Goal: Task Accomplishment & Management: Use online tool/utility

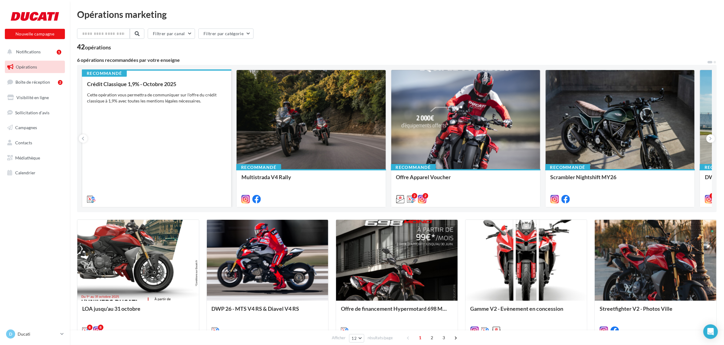
click at [151, 182] on div "Crédit Classique 1,9% - Octobre 2025 Cette opération vous permettra de communiq…" at bounding box center [156, 141] width 139 height 121
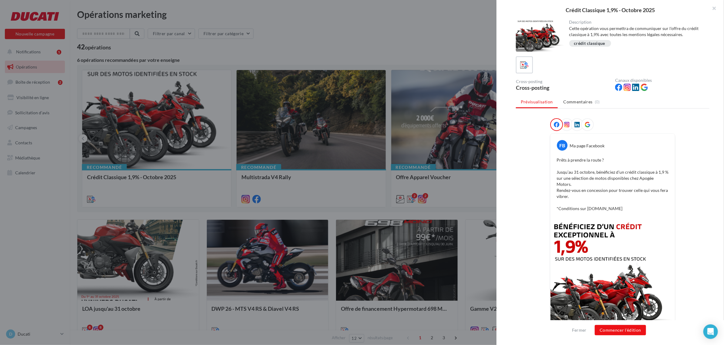
click at [446, 158] on div at bounding box center [362, 172] width 724 height 345
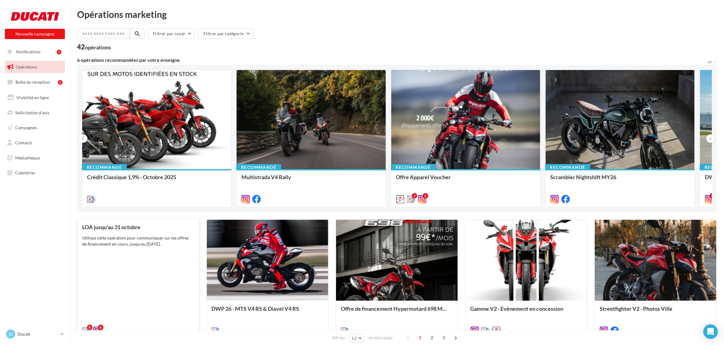
click at [158, 290] on div "LOA jusqu'au 31 octobre Utilisez cette opération pour communiquer sur les offre…" at bounding box center [138, 278] width 112 height 109
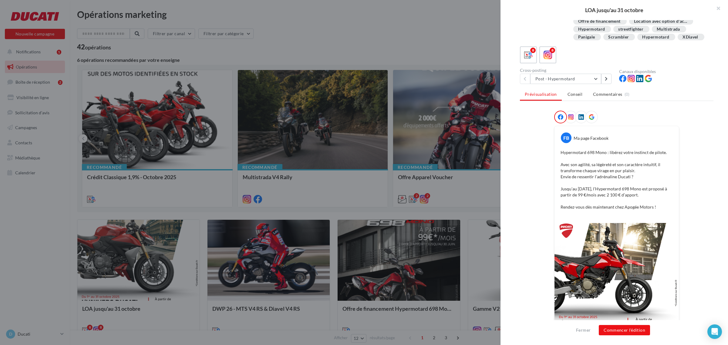
scroll to position [69, 0]
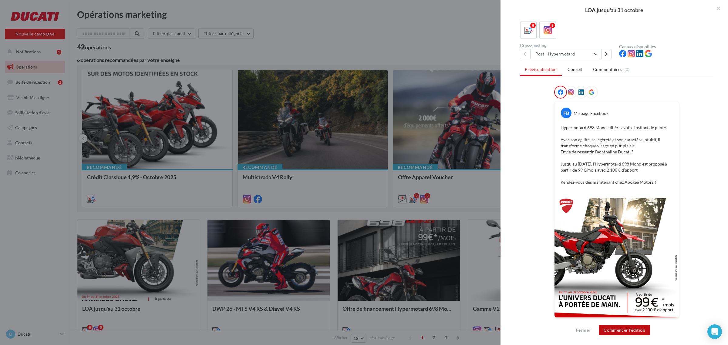
click at [618, 333] on button "Commencer l'édition" at bounding box center [624, 330] width 51 height 10
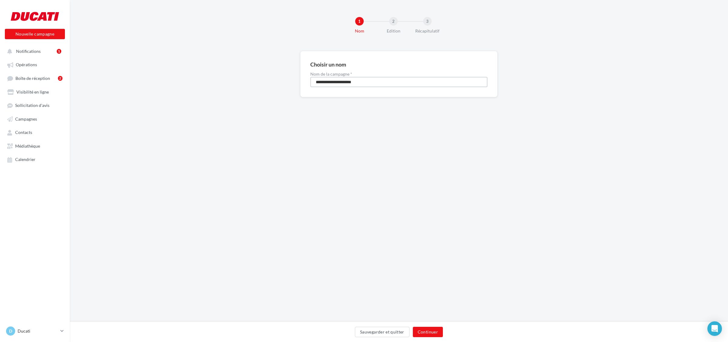
drag, startPoint x: 402, startPoint y: 81, endPoint x: 617, endPoint y: 105, distance: 216.7
click at [201, 87] on div "**********" at bounding box center [399, 84] width 658 height 66
click at [354, 82] on input "**********" at bounding box center [398, 82] width 177 height 10
drag, startPoint x: 354, startPoint y: 82, endPoint x: 365, endPoint y: 81, distance: 10.7
click at [365, 81] on input "**********" at bounding box center [398, 82] width 177 height 10
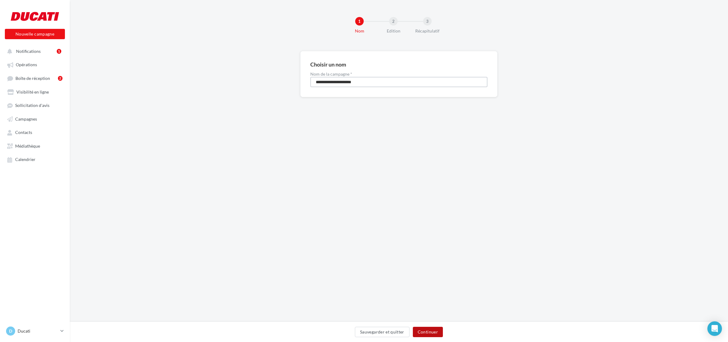
type input "**********"
click at [434, 336] on button "Continuer" at bounding box center [428, 331] width 30 height 10
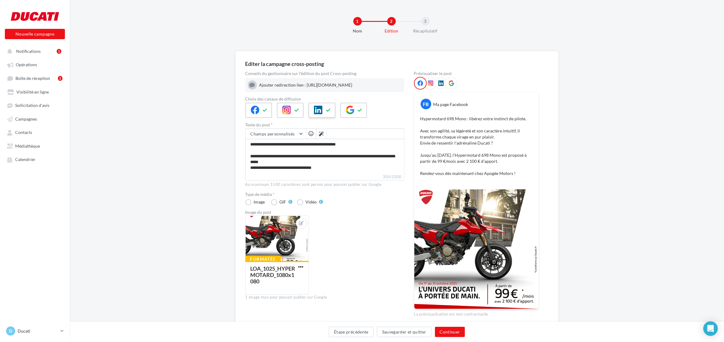
click at [328, 115] on button at bounding box center [328, 110] width 7 height 9
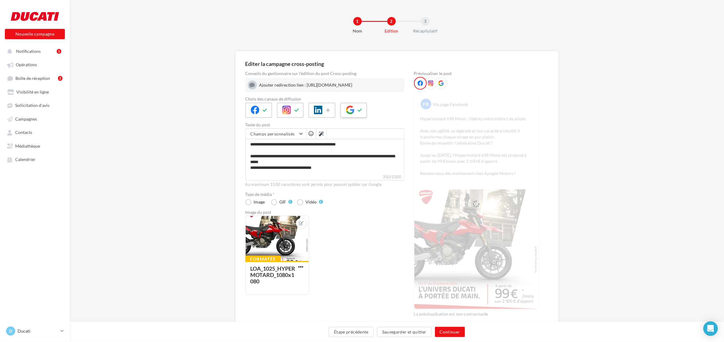
click at [349, 114] on icon at bounding box center [350, 110] width 8 height 8
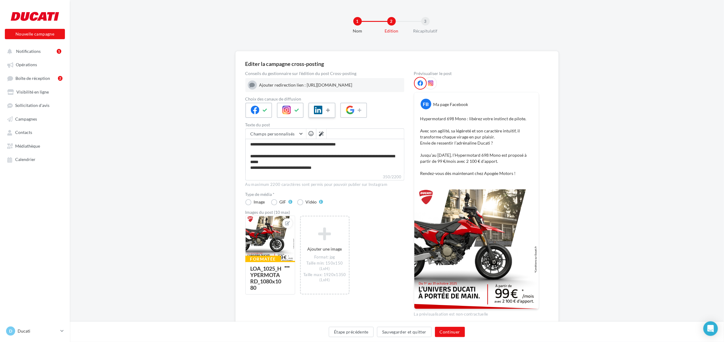
click at [326, 112] on icon at bounding box center [328, 110] width 5 height 4
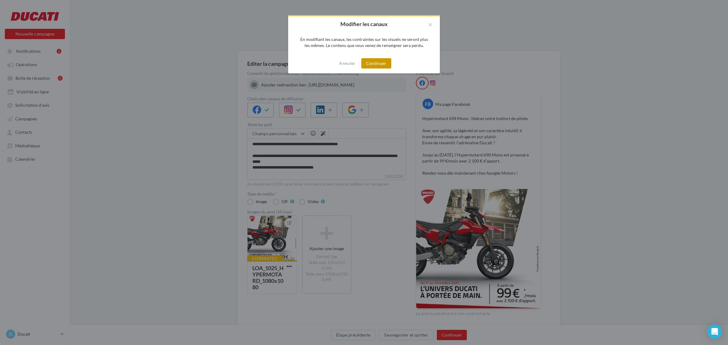
click at [387, 59] on button "Continuer" at bounding box center [376, 63] width 30 height 10
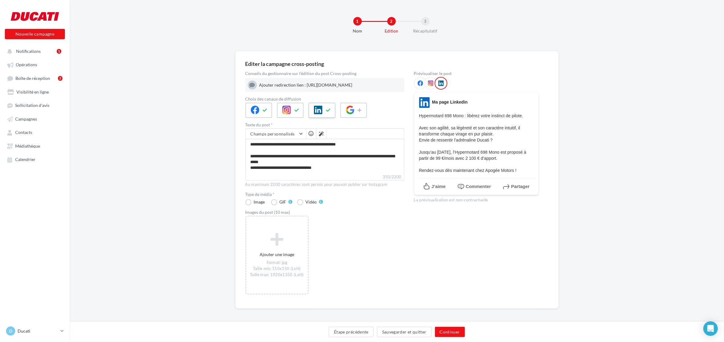
click at [330, 110] on button at bounding box center [328, 110] width 7 height 9
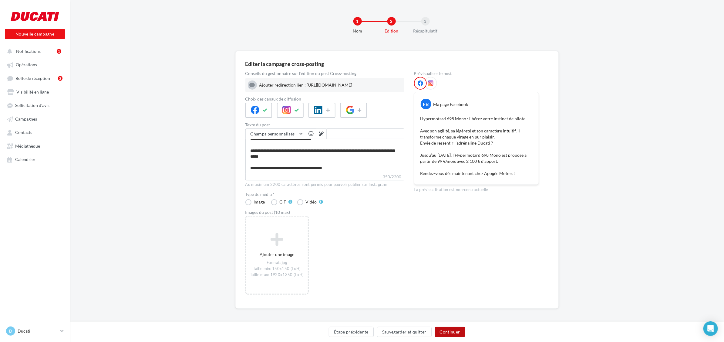
click at [456, 331] on button "Continuer" at bounding box center [450, 331] width 30 height 10
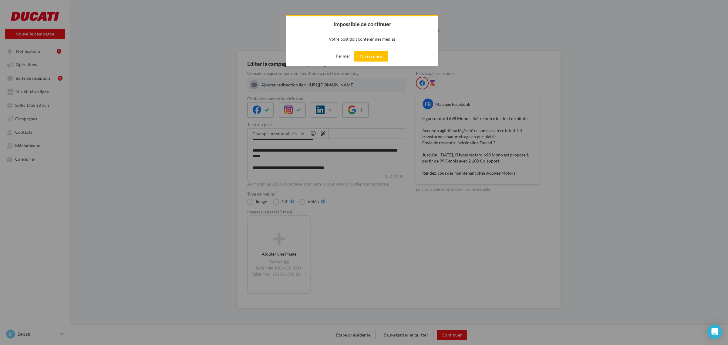
click at [341, 56] on button "Fermer" at bounding box center [343, 56] width 15 height 10
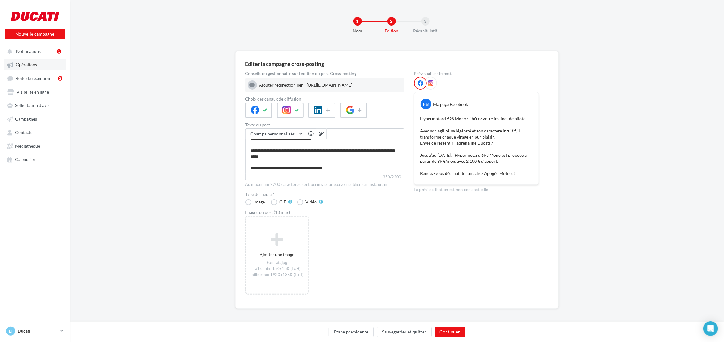
click at [45, 63] on link "Opérations" at bounding box center [35, 64] width 63 height 11
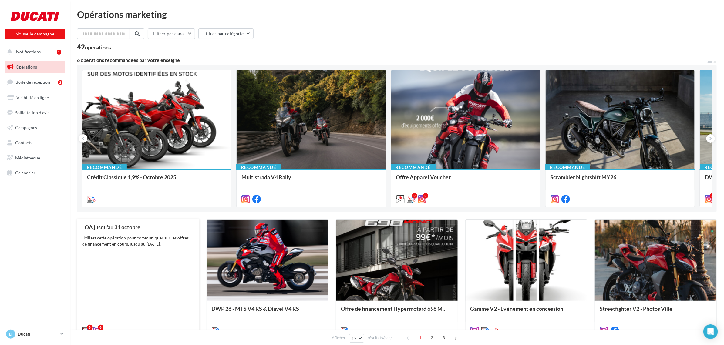
click at [137, 272] on div "LOA jusqu'au 31 octobre Utilisez cette opération pour communiquer sur les offre…" at bounding box center [138, 278] width 112 height 109
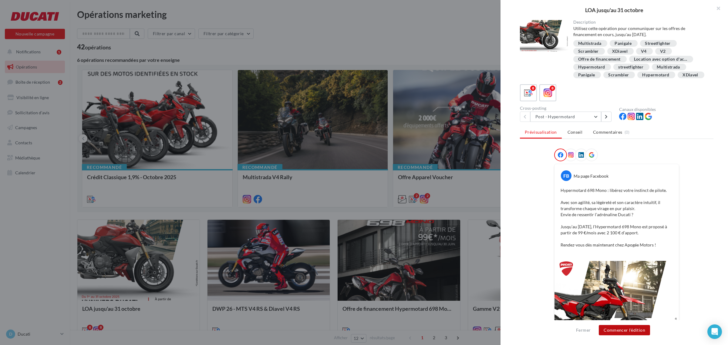
click at [621, 331] on button "Commencer l'édition" at bounding box center [624, 330] width 51 height 10
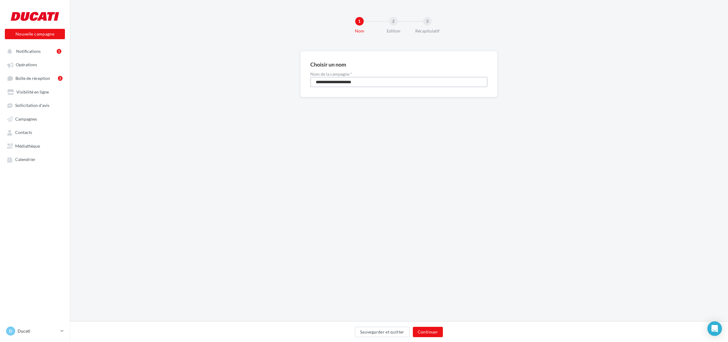
drag, startPoint x: 388, startPoint y: 83, endPoint x: 451, endPoint y: 172, distance: 110.1
click at [135, 88] on div "**********" at bounding box center [399, 84] width 658 height 66
type input "**********"
click at [430, 333] on button "Continuer" at bounding box center [428, 331] width 30 height 10
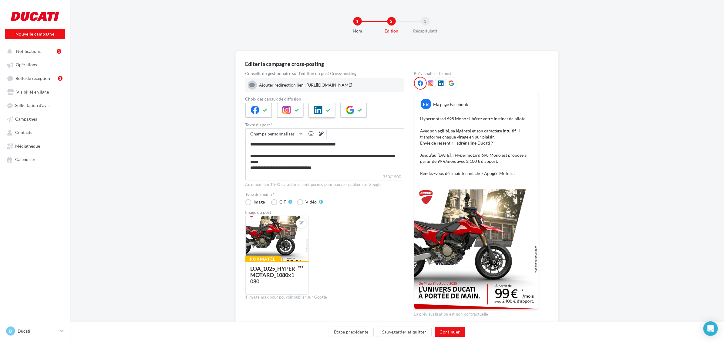
click at [323, 115] on div at bounding box center [322, 110] width 27 height 15
click at [448, 330] on button "Continuer" at bounding box center [450, 331] width 30 height 10
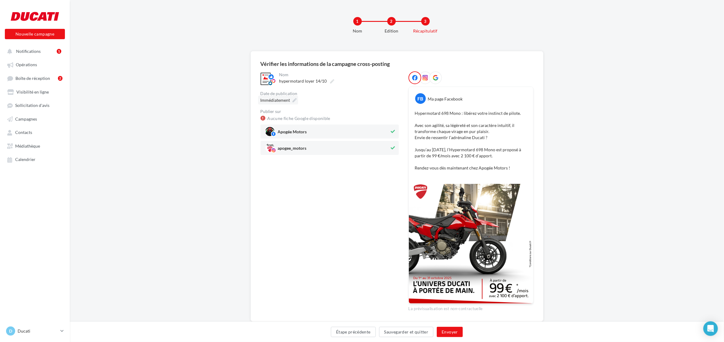
click at [296, 99] on icon at bounding box center [295, 100] width 4 height 4
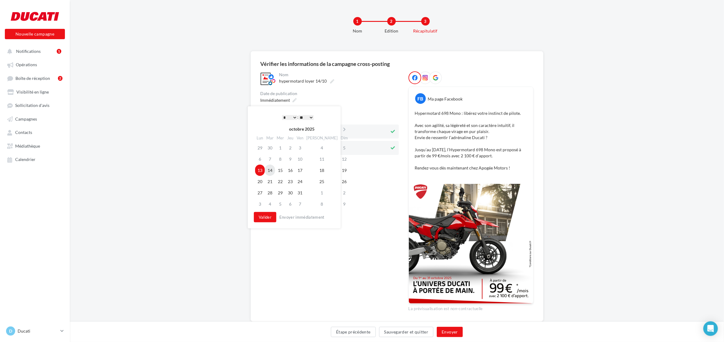
click at [275, 172] on td "14" at bounding box center [270, 169] width 10 height 11
click at [294, 115] on select "* * * * * * * * * * ** ** ** ** ** ** ** ** ** ** ** ** ** **" at bounding box center [289, 117] width 15 height 5
click at [269, 218] on button "Valider" at bounding box center [265, 217] width 22 height 10
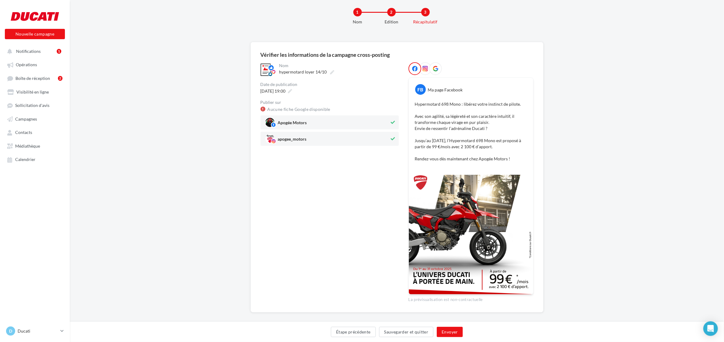
scroll to position [15, 0]
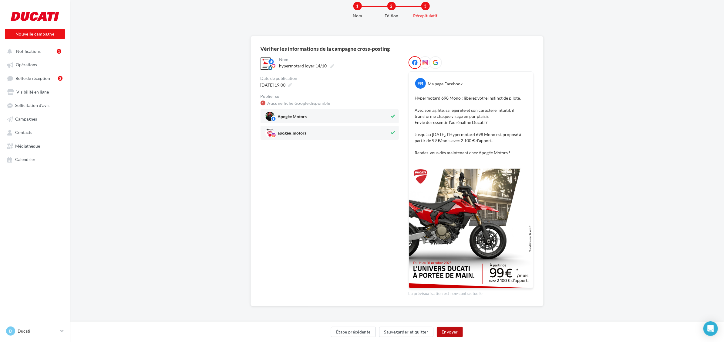
click at [456, 334] on button "Envoyer" at bounding box center [450, 331] width 26 height 10
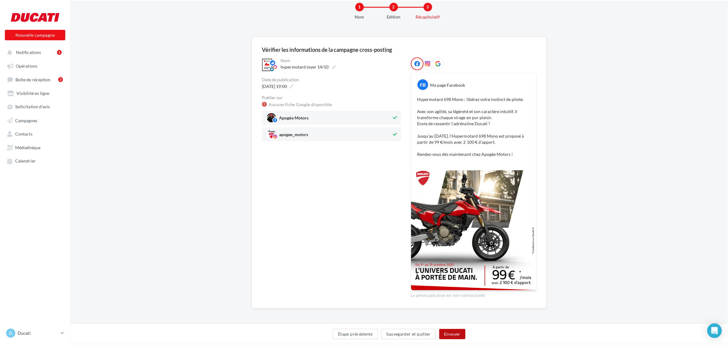
scroll to position [11, 0]
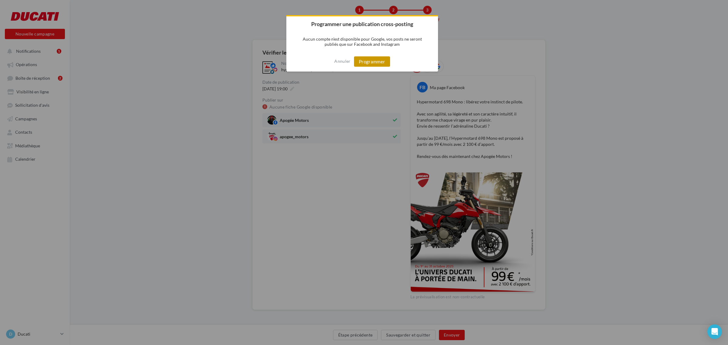
click at [379, 60] on button "Programmer" at bounding box center [372, 61] width 36 height 10
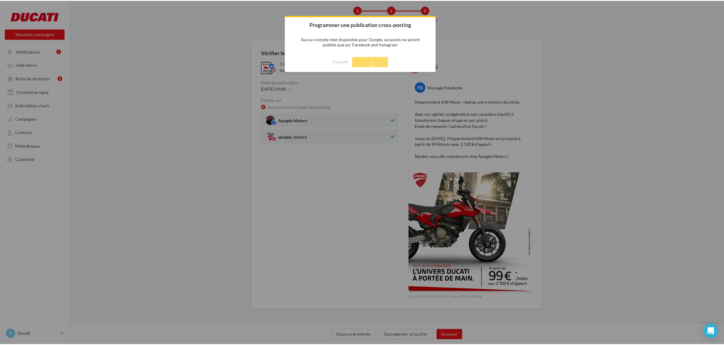
scroll to position [10, 0]
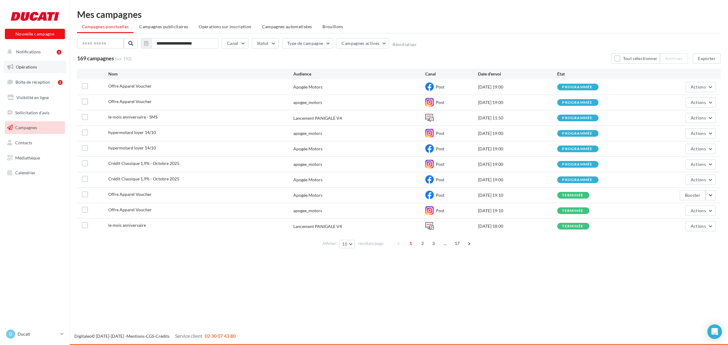
click at [37, 65] on link "Opérations" at bounding box center [35, 67] width 63 height 13
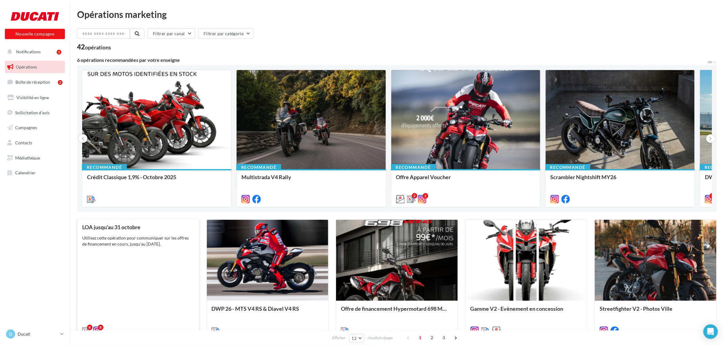
click at [134, 269] on div "LOA jusqu'au 31 octobre Utilisez cette opération pour communiquer sur les offre…" at bounding box center [138, 278] width 112 height 109
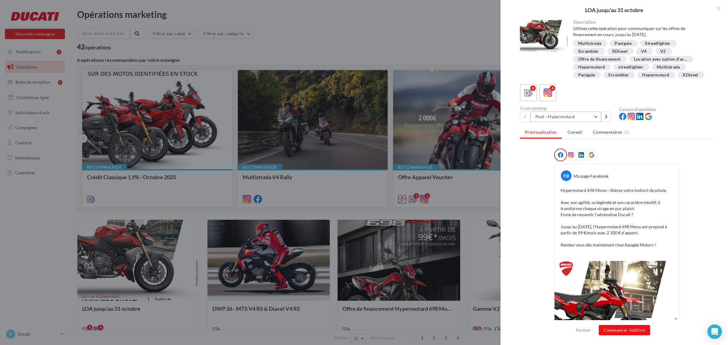
click at [578, 122] on button "Post - Hypermotard" at bounding box center [565, 117] width 71 height 10
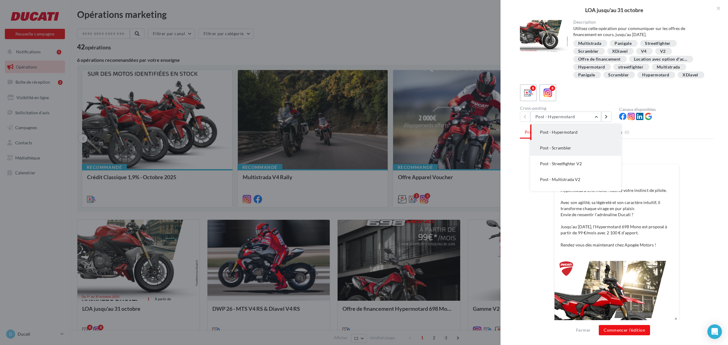
click at [581, 155] on button "Post - Scrambler" at bounding box center [575, 148] width 91 height 16
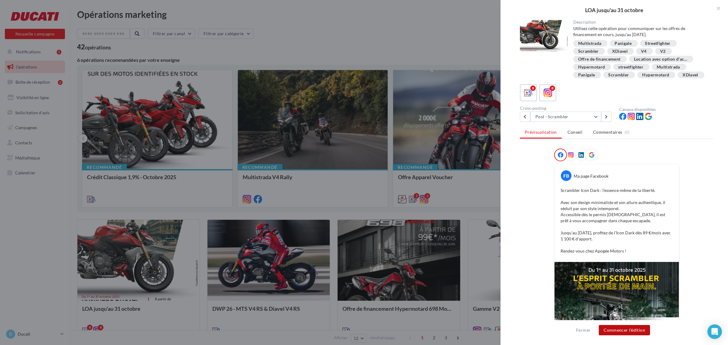
click at [642, 332] on button "Commencer l'édition" at bounding box center [624, 330] width 51 height 10
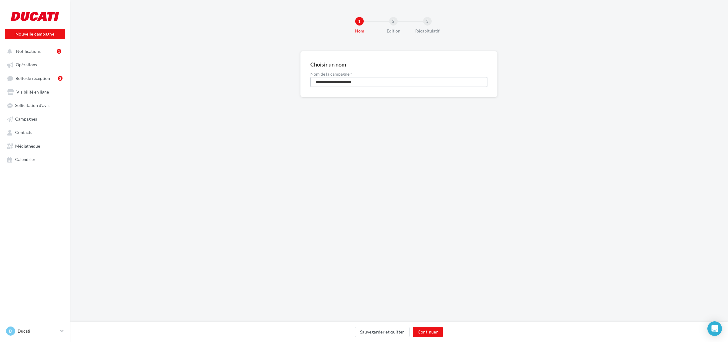
drag, startPoint x: 383, startPoint y: 80, endPoint x: 0, endPoint y: 76, distance: 383.2
click at [0, 76] on div "Nouvelle campagne Nouvelle campagne Notifications 1 Opérations Boîte de récepti…" at bounding box center [364, 171] width 728 height 342
click at [341, 81] on input "**********" at bounding box center [398, 82] width 177 height 10
type input "**********"
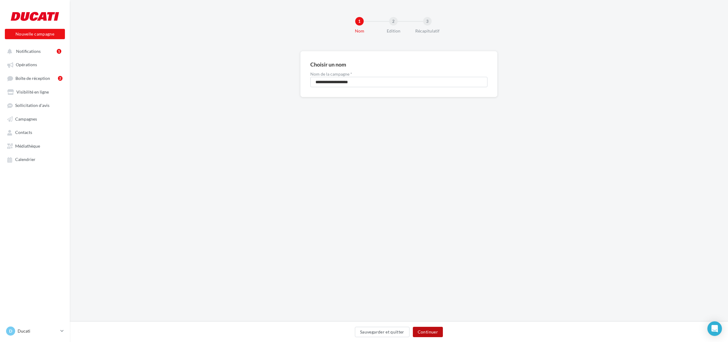
click at [424, 331] on button "Continuer" at bounding box center [428, 331] width 30 height 10
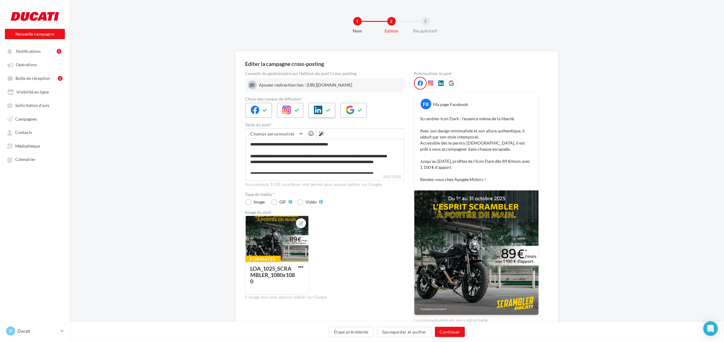
click at [329, 112] on icon at bounding box center [328, 110] width 5 height 4
click at [352, 112] on icon at bounding box center [350, 110] width 8 height 8
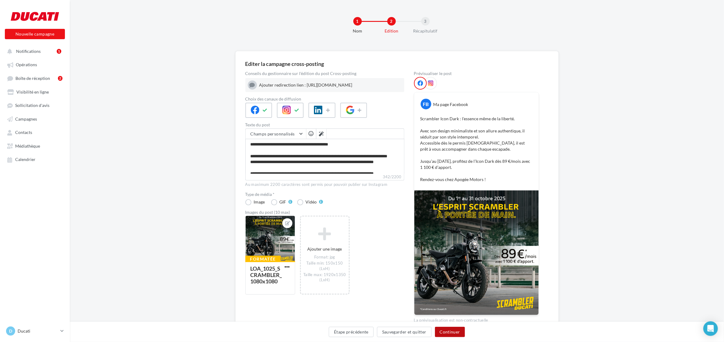
click at [457, 334] on button "Continuer" at bounding box center [450, 331] width 30 height 10
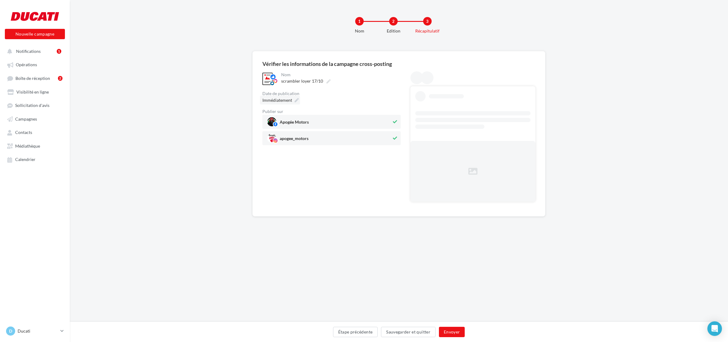
click at [299, 103] on div "Immédiatement" at bounding box center [280, 100] width 40 height 9
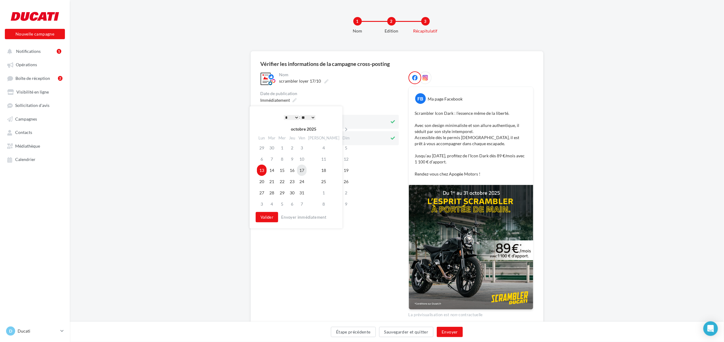
click at [307, 170] on td "17" at bounding box center [302, 169] width 10 height 11
click at [290, 115] on select "* * * * * * * * * * ** ** ** ** ** ** ** ** ** ** ** ** ** **" at bounding box center [289, 117] width 15 height 5
click at [262, 218] on button "Valider" at bounding box center [265, 217] width 22 height 10
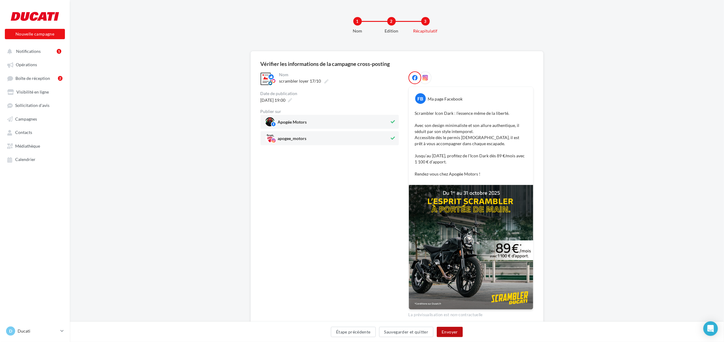
click at [455, 333] on button "Envoyer" at bounding box center [450, 331] width 26 height 10
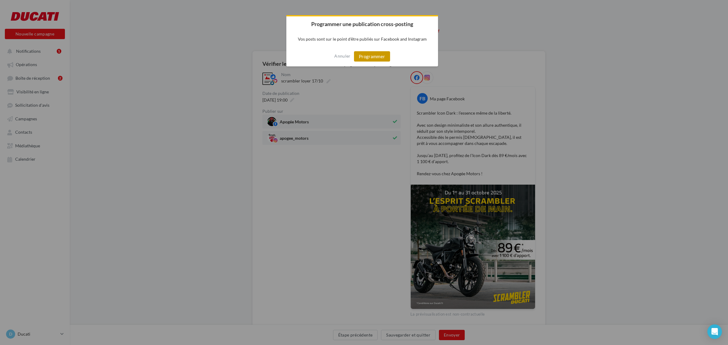
click at [376, 53] on button "Programmer" at bounding box center [372, 56] width 36 height 10
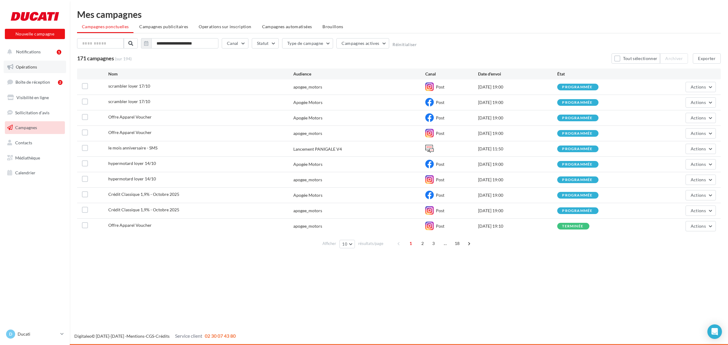
click at [28, 63] on link "Opérations" at bounding box center [35, 67] width 63 height 13
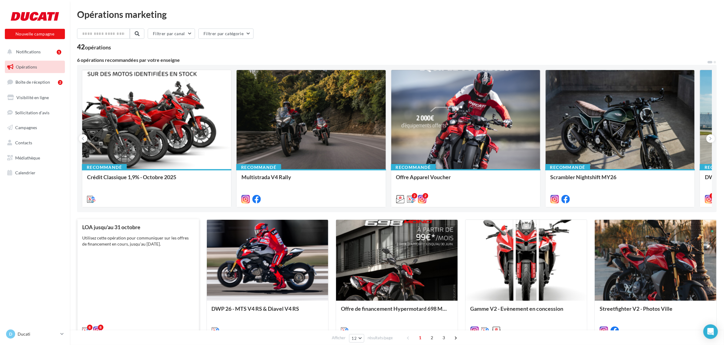
click at [186, 261] on div "LOA jusqu'au [DATE] Utilisez cette opération pour communiquer sur les offres de…" at bounding box center [138, 278] width 112 height 109
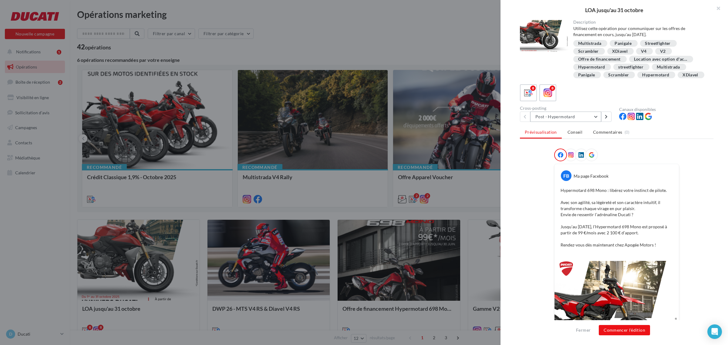
click at [589, 122] on button "Post - Hypermotard" at bounding box center [565, 117] width 71 height 10
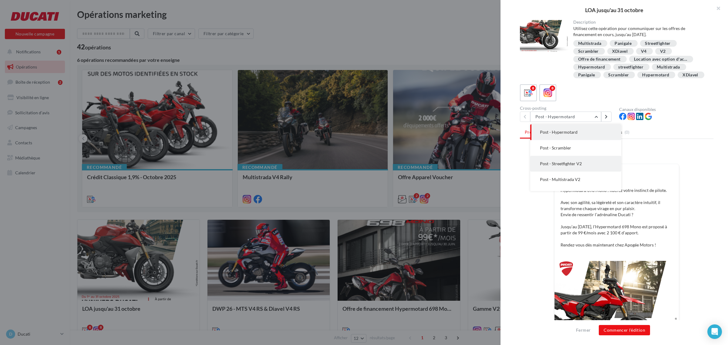
click at [578, 172] on button "Post - Streetfighter V2" at bounding box center [575, 164] width 91 height 16
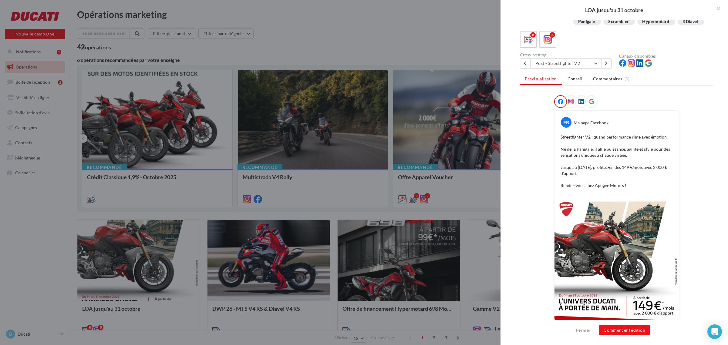
scroll to position [63, 0]
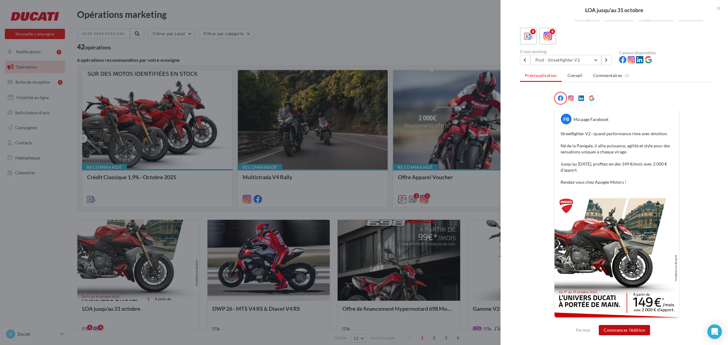
click at [626, 332] on button "Commencer l'édition" at bounding box center [624, 330] width 51 height 10
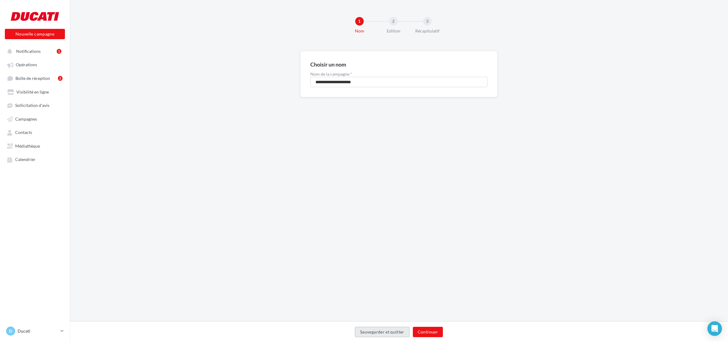
click at [389, 336] on button "Sauvegarder et quitter" at bounding box center [382, 331] width 55 height 10
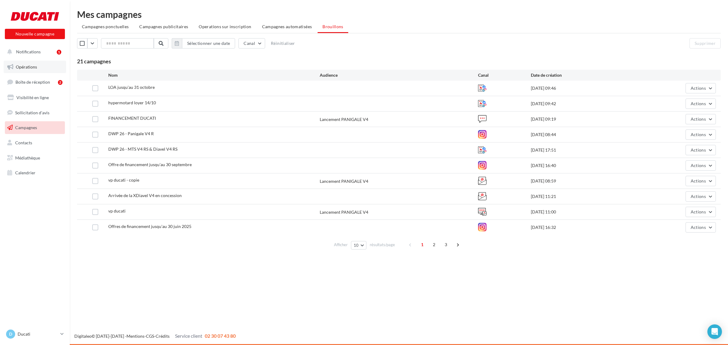
click at [40, 69] on link "Opérations" at bounding box center [35, 67] width 63 height 13
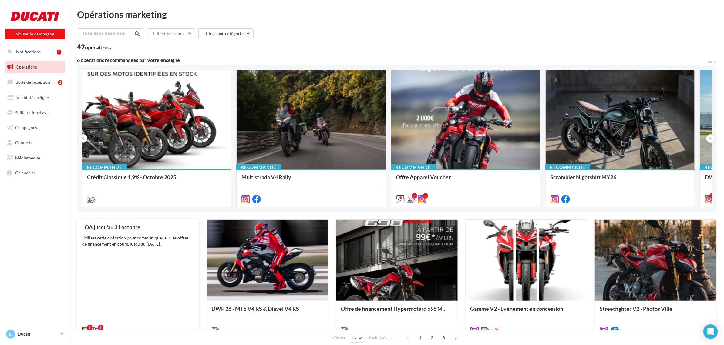
click at [173, 272] on div "LOA jusqu'au 31 octobre Utilisez cette opération pour communiquer sur les offre…" at bounding box center [138, 278] width 112 height 109
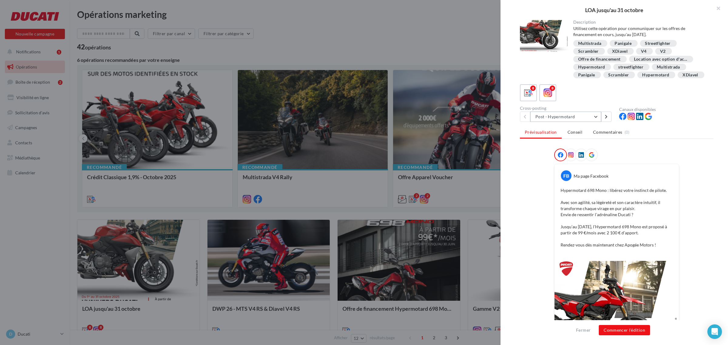
click at [549, 122] on button "Post - Hypermotard" at bounding box center [565, 117] width 71 height 10
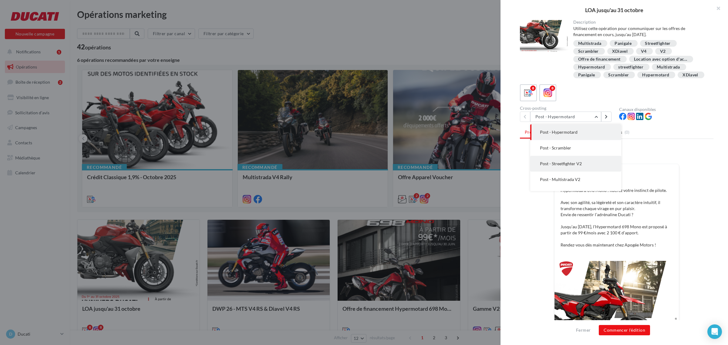
click at [574, 172] on button "Post - Streetfighter V2" at bounding box center [575, 164] width 91 height 16
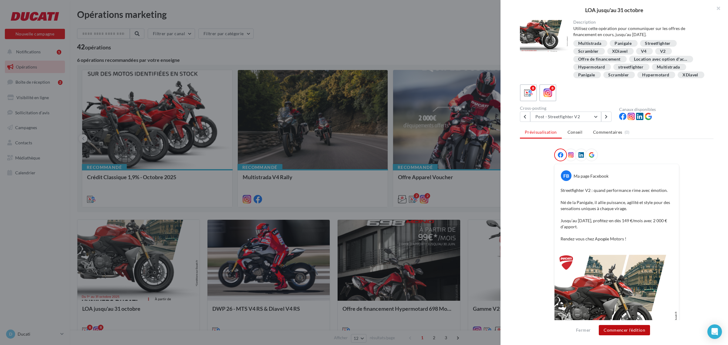
click at [627, 328] on button "Commencer l'édition" at bounding box center [624, 330] width 51 height 10
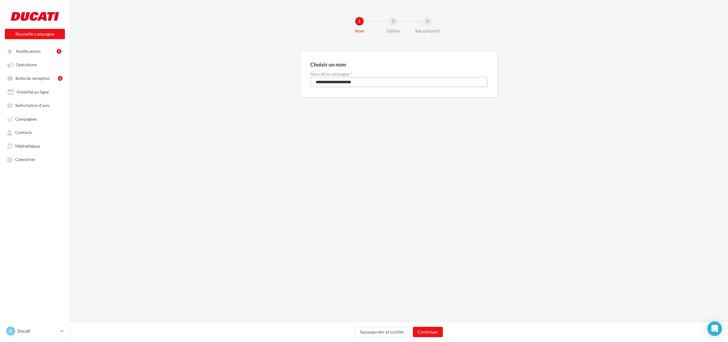
drag, startPoint x: 363, startPoint y: 83, endPoint x: 285, endPoint y: 82, distance: 78.6
click at [277, 83] on div "**********" at bounding box center [399, 84] width 658 height 66
type input "**********"
drag, startPoint x: 427, startPoint y: 328, endPoint x: 452, endPoint y: 312, distance: 29.5
click at [427, 328] on button "Continuer" at bounding box center [428, 331] width 30 height 10
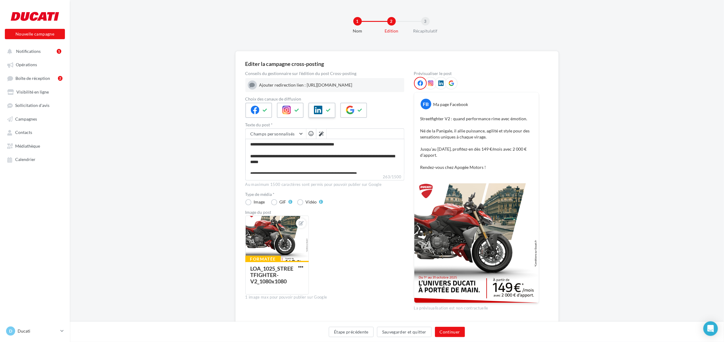
click at [330, 111] on button at bounding box center [328, 110] width 7 height 9
click at [354, 112] on div at bounding box center [353, 110] width 27 height 15
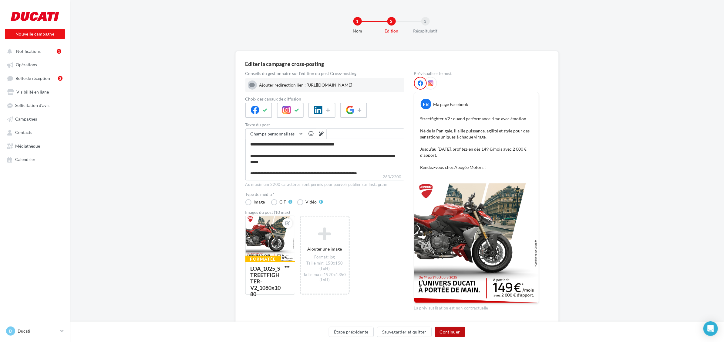
click at [446, 329] on button "Continuer" at bounding box center [450, 331] width 30 height 10
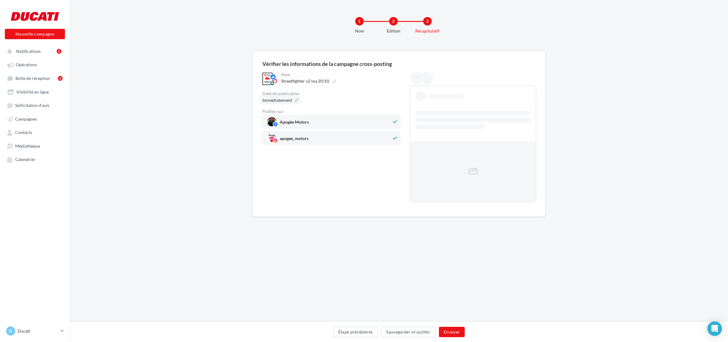
click at [297, 100] on icon at bounding box center [297, 100] width 4 height 4
click at [264, 181] on td "20" at bounding box center [262, 181] width 10 height 11
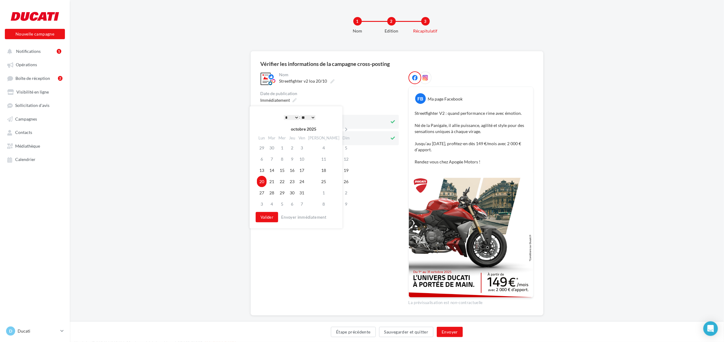
click at [291, 116] on select "* * * * * * * * * * ** ** ** ** ** ** ** ** ** ** ** ** ** **" at bounding box center [291, 117] width 15 height 5
click at [261, 216] on button "Valider" at bounding box center [265, 217] width 22 height 10
click at [448, 331] on button "Envoyer" at bounding box center [450, 331] width 26 height 10
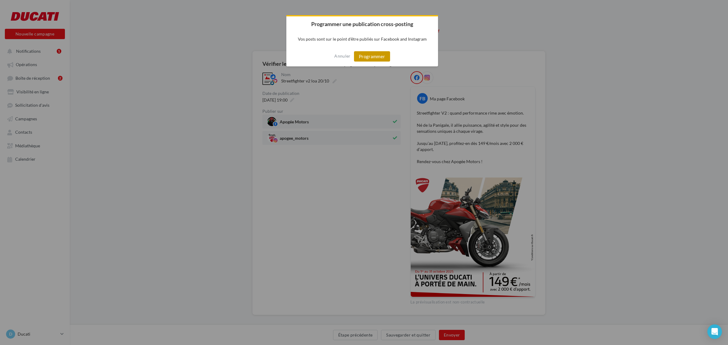
click at [370, 55] on button "Programmer" at bounding box center [372, 56] width 36 height 10
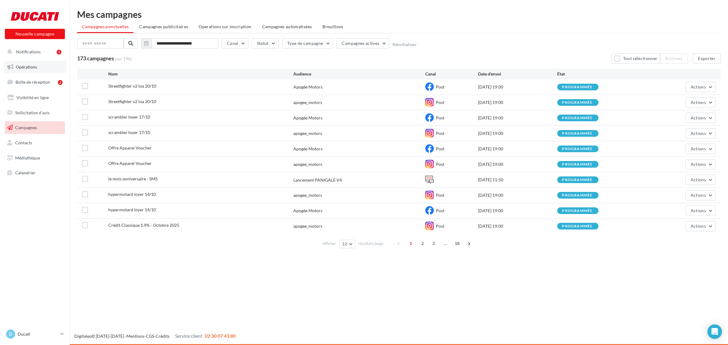
click at [28, 69] on span "Opérations" at bounding box center [26, 66] width 21 height 5
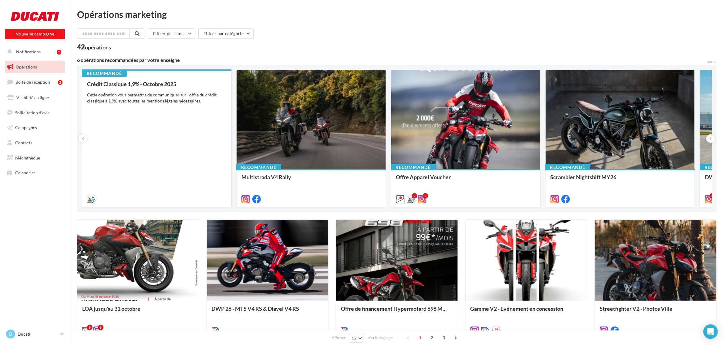
click at [147, 150] on div "Crédit Classique 1,9% - Octobre 2025 Cette opération vous permettra de communiq…" at bounding box center [156, 141] width 139 height 121
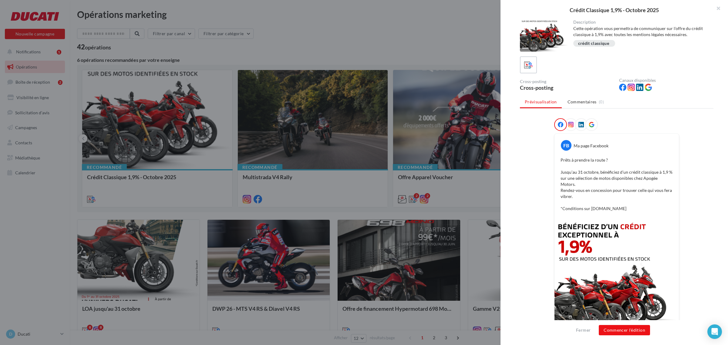
click at [442, 37] on div at bounding box center [364, 172] width 728 height 345
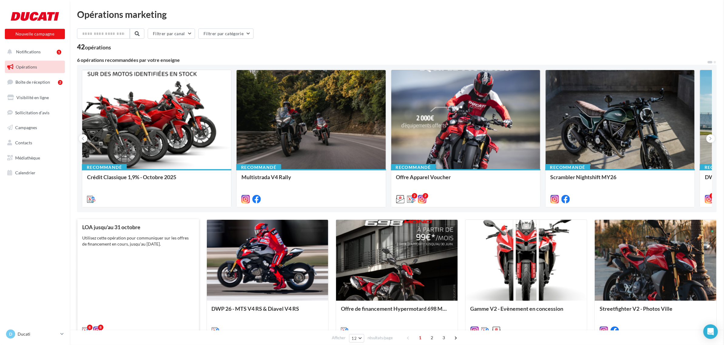
click at [117, 266] on div "LOA jusqu'au 31 octobre Utilisez cette opération pour communiquer sur les offre…" at bounding box center [138, 278] width 112 height 109
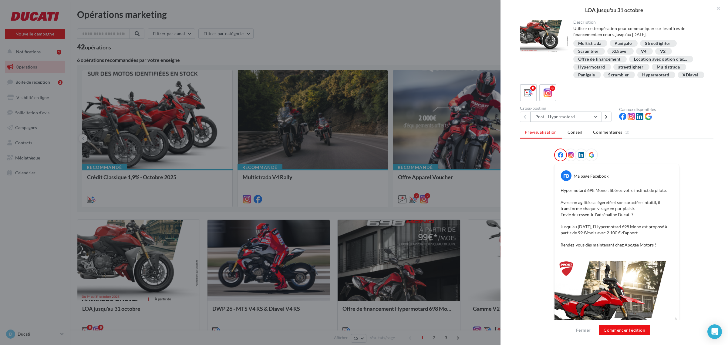
click at [559, 121] on button "Post - Hypermotard" at bounding box center [565, 117] width 71 height 10
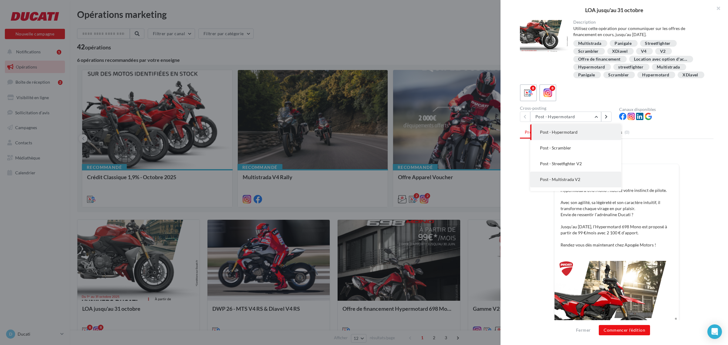
click at [579, 184] on button "Post - Multistrada V2" at bounding box center [575, 180] width 91 height 16
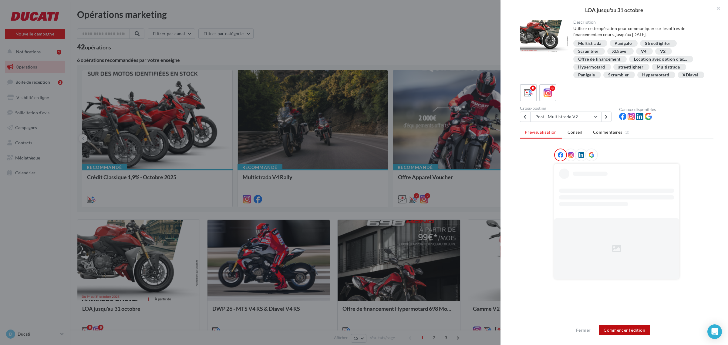
click at [624, 327] on button "Commencer l'édition" at bounding box center [624, 330] width 51 height 10
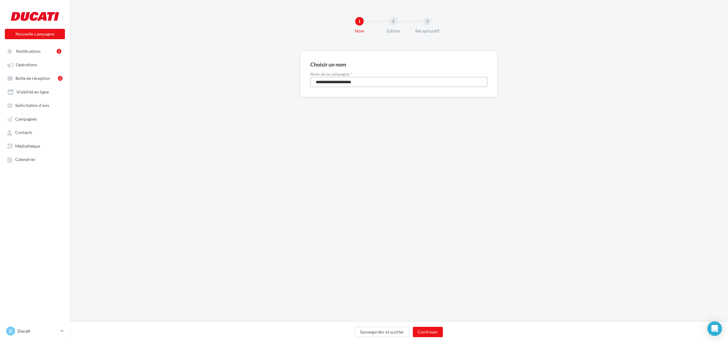
drag, startPoint x: 377, startPoint y: 81, endPoint x: 220, endPoint y: 82, distance: 156.6
click at [221, 82] on div "**********" at bounding box center [399, 84] width 658 height 66
click at [350, 79] on input "**********" at bounding box center [398, 82] width 177 height 10
type input "**********"
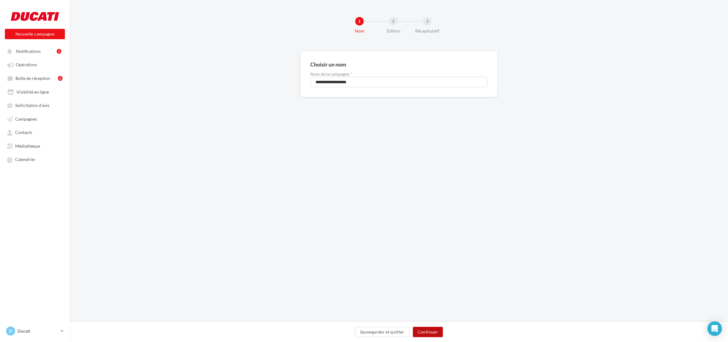
click at [437, 333] on button "Continuer" at bounding box center [428, 331] width 30 height 10
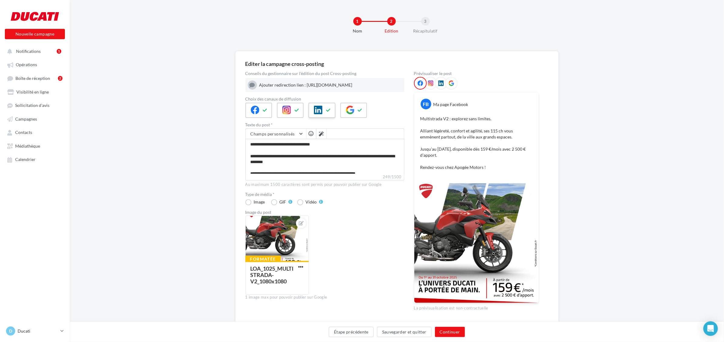
click at [328, 112] on icon at bounding box center [328, 110] width 5 height 4
click at [360, 112] on icon at bounding box center [360, 110] width 5 height 4
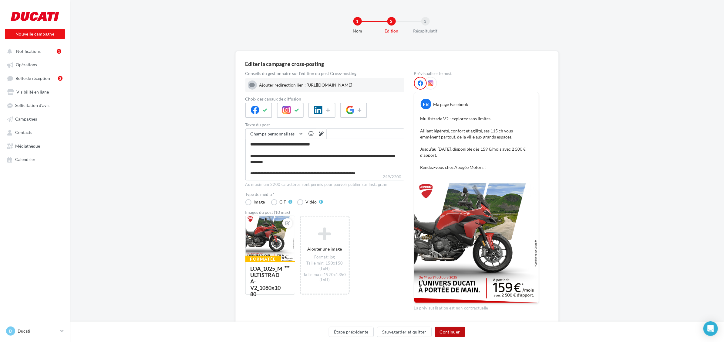
click at [456, 328] on button "Continuer" at bounding box center [450, 331] width 30 height 10
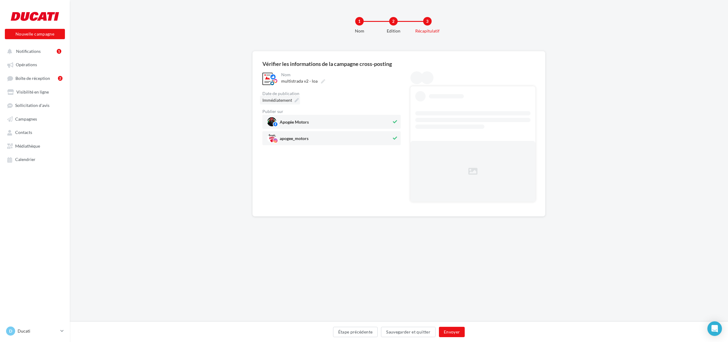
click at [293, 100] on div "Immédiatement" at bounding box center [280, 100] width 40 height 9
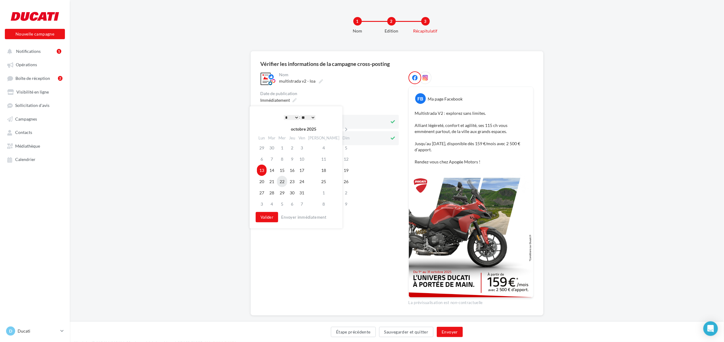
click at [286, 181] on td "22" at bounding box center [282, 181] width 10 height 11
click at [290, 117] on select "* * * * * * * * * * ** ** ** ** ** ** ** ** ** ** ** ** ** **" at bounding box center [289, 117] width 15 height 5
click at [270, 217] on button "Valider" at bounding box center [265, 217] width 22 height 10
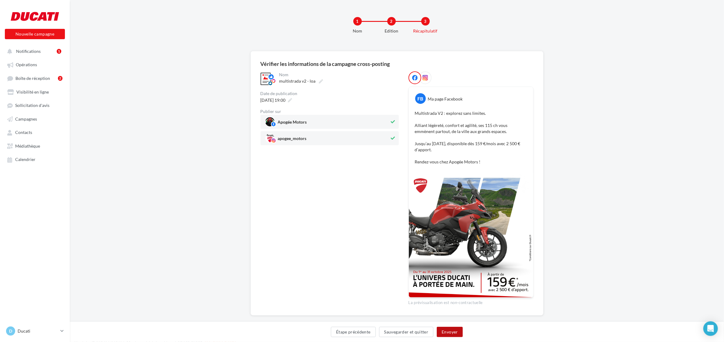
click at [448, 329] on button "Envoyer" at bounding box center [450, 331] width 26 height 10
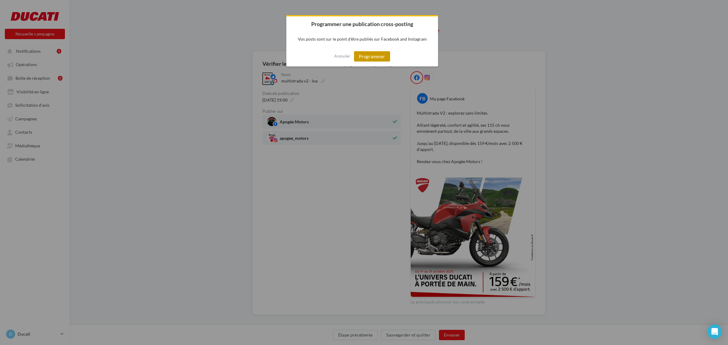
click at [376, 58] on button "Programmer" at bounding box center [372, 56] width 36 height 10
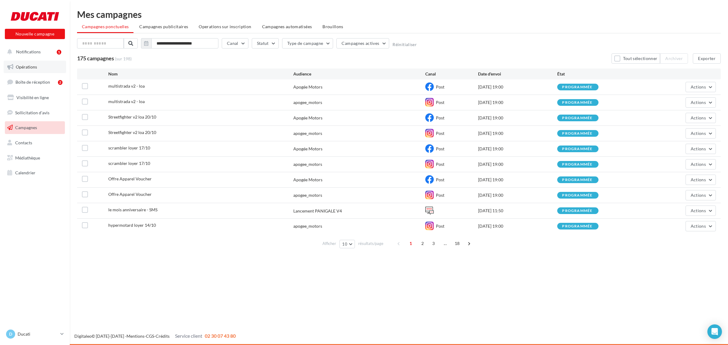
click at [42, 68] on link "Opérations" at bounding box center [35, 67] width 63 height 13
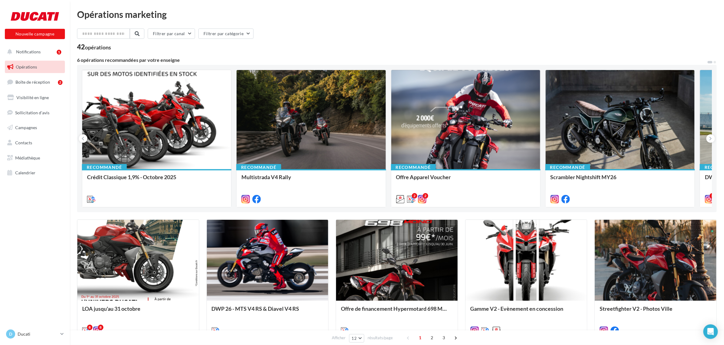
click at [173, 306] on div "LOA jusqu'au [DATE] Utilisez cette opération pour communiquer sur les offres de…" at bounding box center [138, 320] width 112 height 28
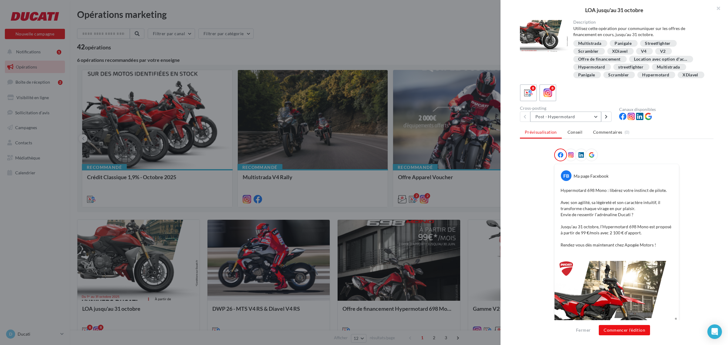
click at [559, 122] on button "Post - Hypermotard" at bounding box center [565, 117] width 71 height 10
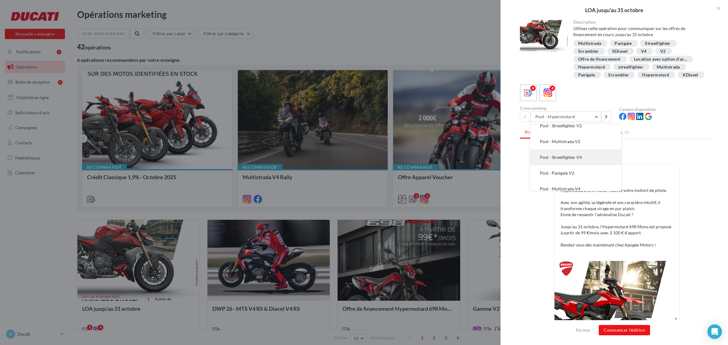
click at [591, 165] on button "Post - Streetfighter V4" at bounding box center [575, 158] width 91 height 16
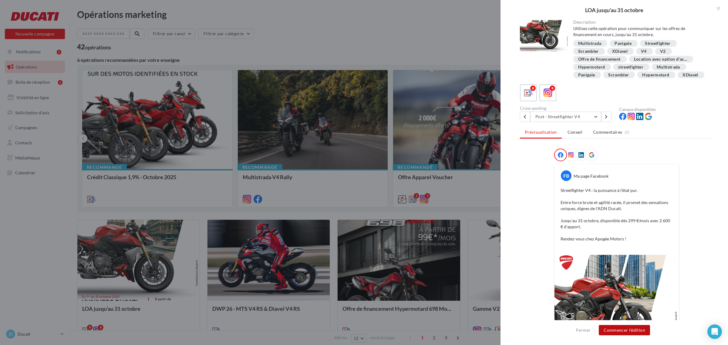
click at [616, 333] on button "Commencer l'édition" at bounding box center [624, 330] width 51 height 10
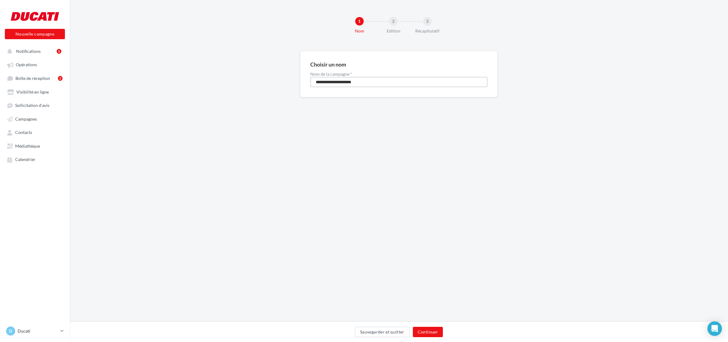
drag, startPoint x: 373, startPoint y: 81, endPoint x: 251, endPoint y: 78, distance: 122.0
click at [255, 78] on div "**********" at bounding box center [399, 84] width 658 height 66
click at [344, 83] on input "**********" at bounding box center [398, 82] width 177 height 10
click at [357, 81] on input "**********" at bounding box center [398, 82] width 177 height 10
type input "**********"
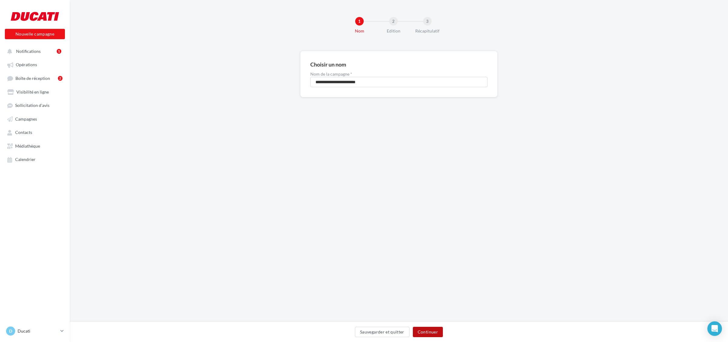
click at [436, 334] on button "Continuer" at bounding box center [428, 331] width 30 height 10
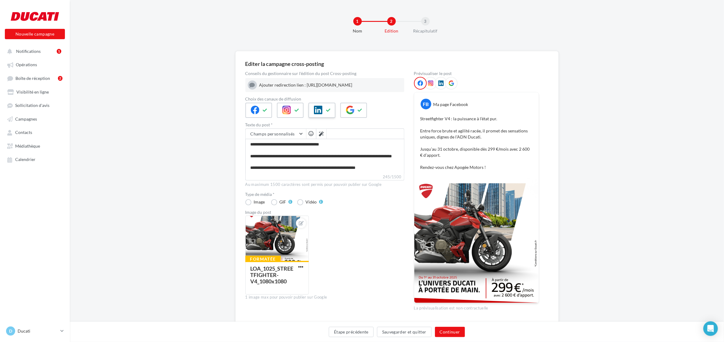
click at [326, 112] on icon at bounding box center [328, 110] width 5 height 4
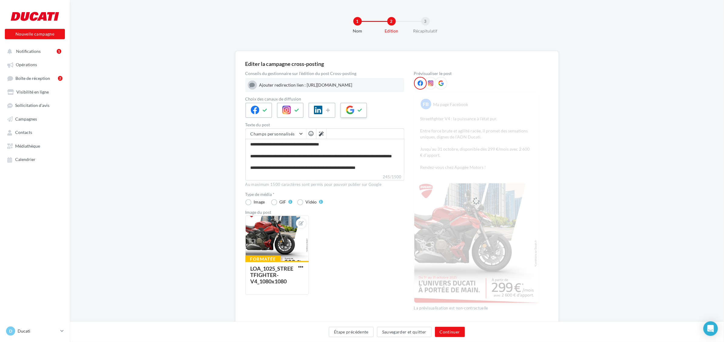
click at [352, 113] on icon at bounding box center [350, 110] width 8 height 8
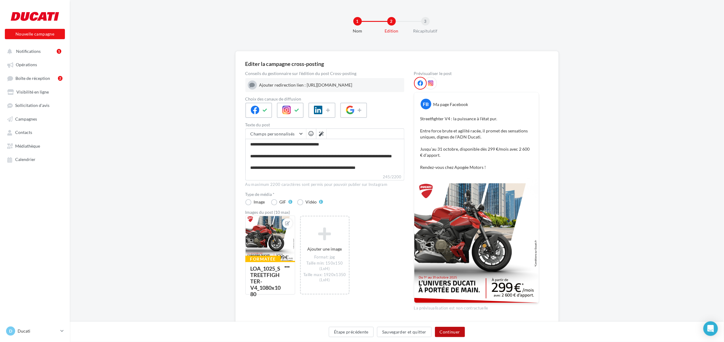
click at [456, 331] on button "Continuer" at bounding box center [450, 331] width 30 height 10
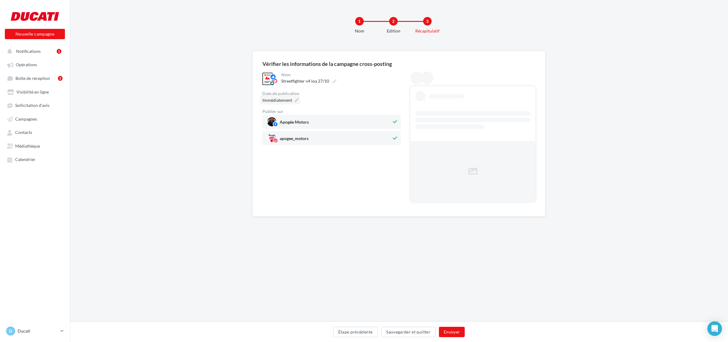
click at [296, 99] on icon at bounding box center [297, 100] width 4 height 4
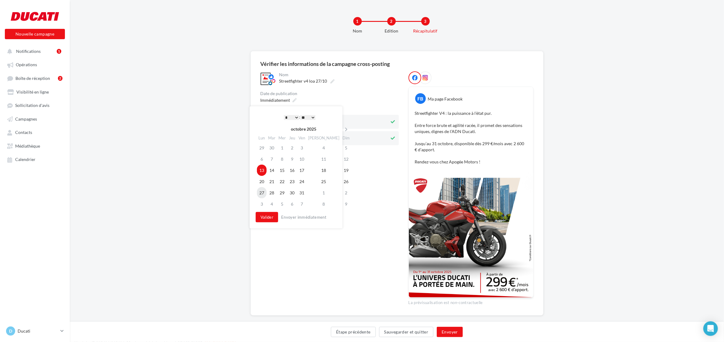
click at [263, 190] on td "27" at bounding box center [262, 192] width 10 height 11
click at [290, 117] on select "* * * * * * * * * * ** ** ** ** ** ** ** ** ** ** ** ** ** **" at bounding box center [289, 117] width 15 height 5
click at [269, 220] on button "Valider" at bounding box center [265, 217] width 22 height 10
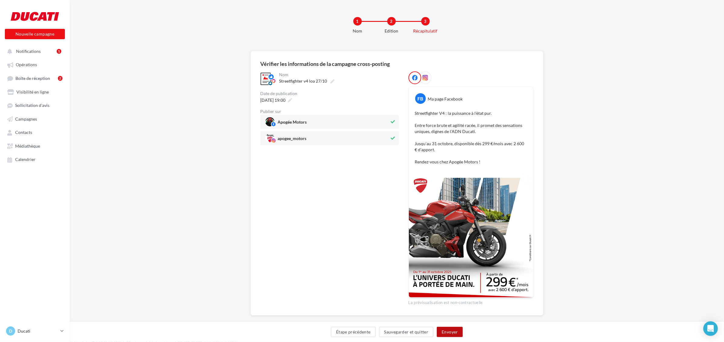
click at [451, 327] on button "Envoyer" at bounding box center [450, 331] width 26 height 10
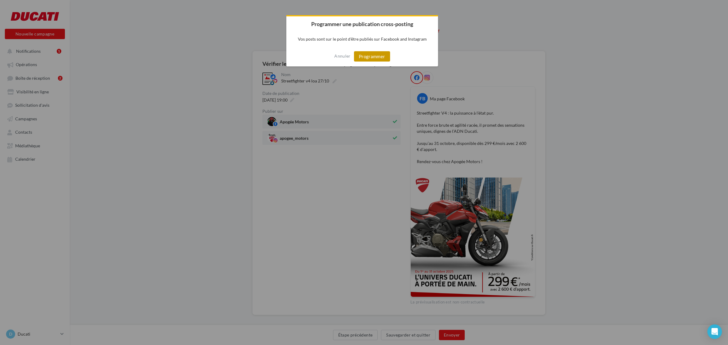
click at [381, 57] on button "Programmer" at bounding box center [372, 56] width 36 height 10
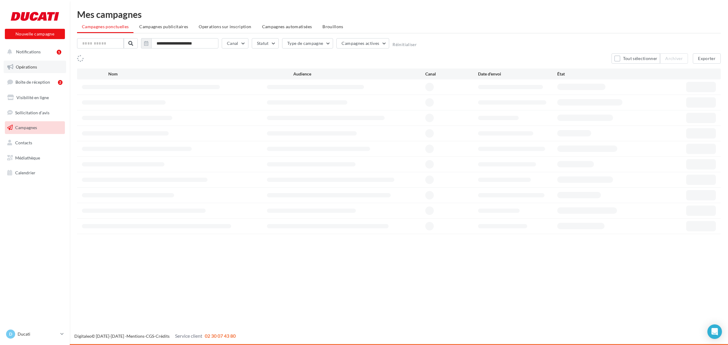
click at [20, 66] on span "Opérations" at bounding box center [26, 66] width 21 height 5
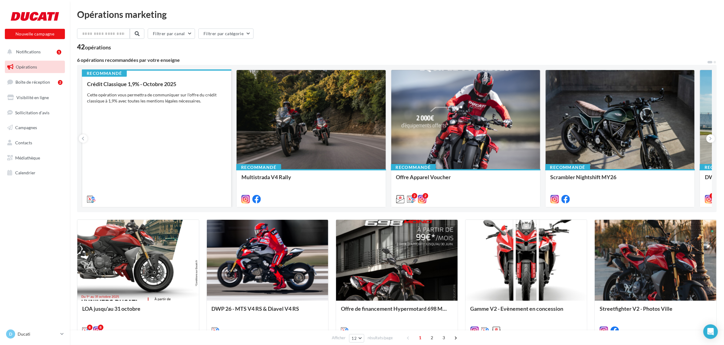
click at [191, 179] on div "Crédit Classique 1,9% - [DATE] Cette opération vous permettra de communiquer su…" at bounding box center [156, 141] width 139 height 121
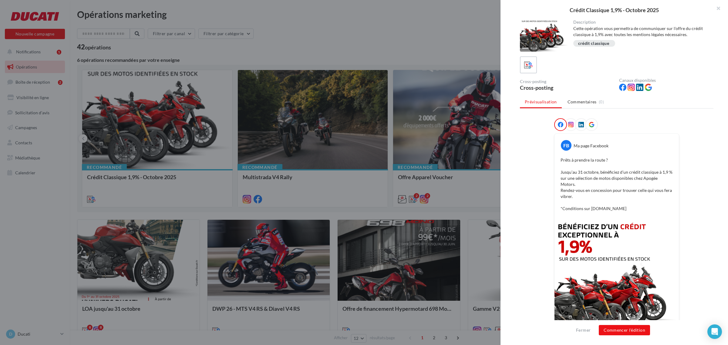
click at [351, 53] on div at bounding box center [364, 172] width 728 height 345
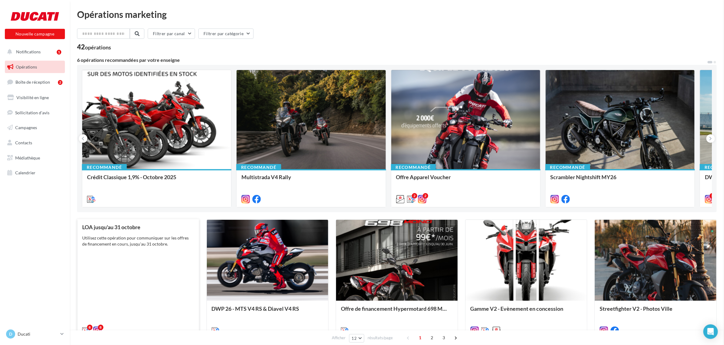
click at [162, 259] on div "LOA jusqu'au [DATE] Utilisez cette opération pour communiquer sur les offres de…" at bounding box center [138, 278] width 112 height 109
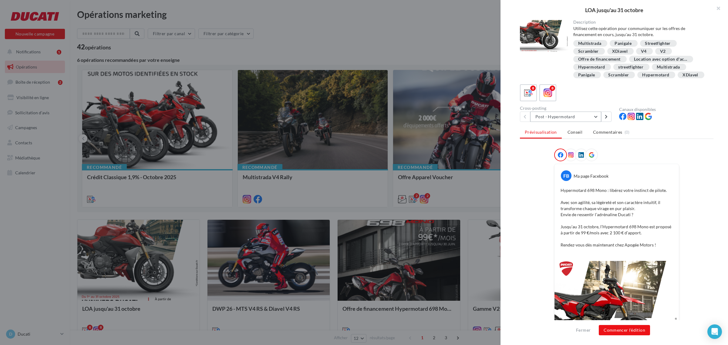
click at [567, 122] on button "Post - Hypermotard" at bounding box center [565, 117] width 71 height 10
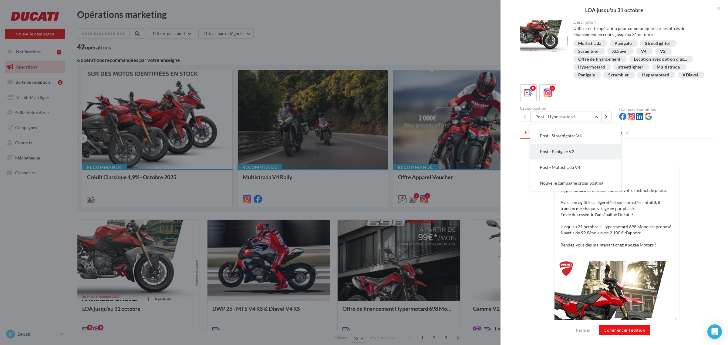
click at [589, 158] on button "Post - Panigale V2" at bounding box center [575, 152] width 91 height 16
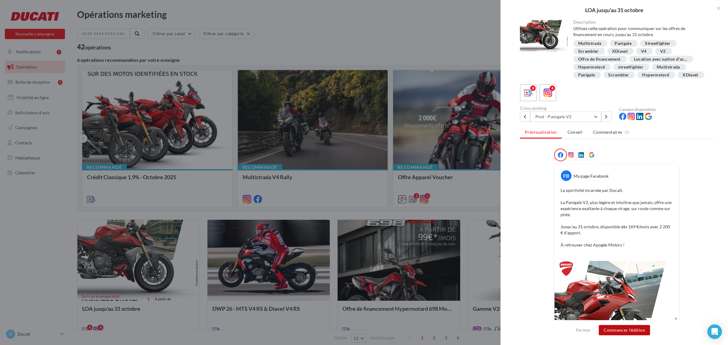
click at [620, 327] on button "Commencer l'édition" at bounding box center [624, 330] width 51 height 10
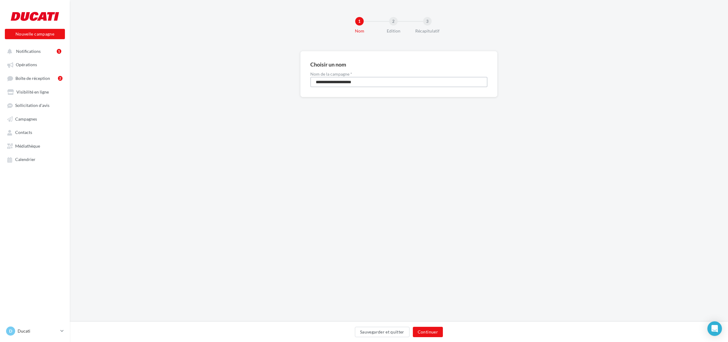
drag, startPoint x: 388, startPoint y: 84, endPoint x: 212, endPoint y: 79, distance: 175.4
click at [210, 81] on div "**********" at bounding box center [399, 84] width 658 height 66
type input "**********"
click at [438, 332] on button "Continuer" at bounding box center [428, 331] width 30 height 10
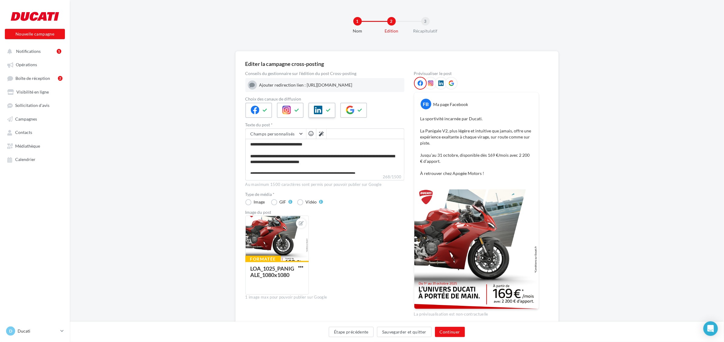
click at [325, 114] on button at bounding box center [328, 110] width 7 height 9
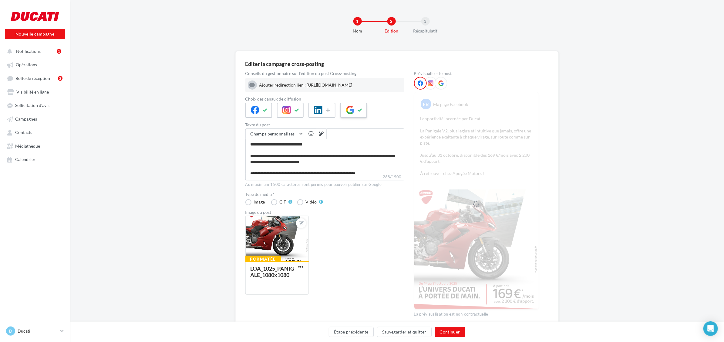
click at [352, 113] on icon at bounding box center [350, 110] width 8 height 8
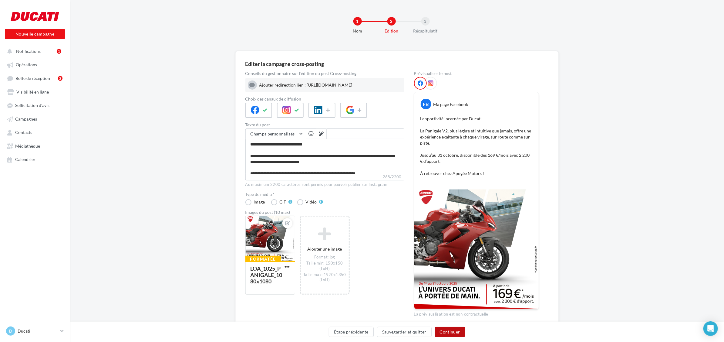
click at [452, 334] on button "Continuer" at bounding box center [450, 331] width 30 height 10
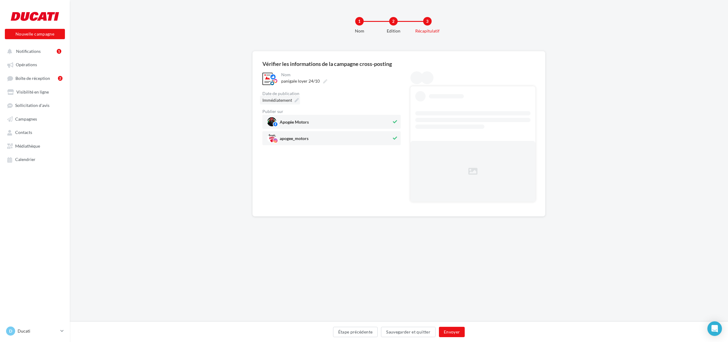
click at [296, 98] on icon at bounding box center [297, 100] width 4 height 4
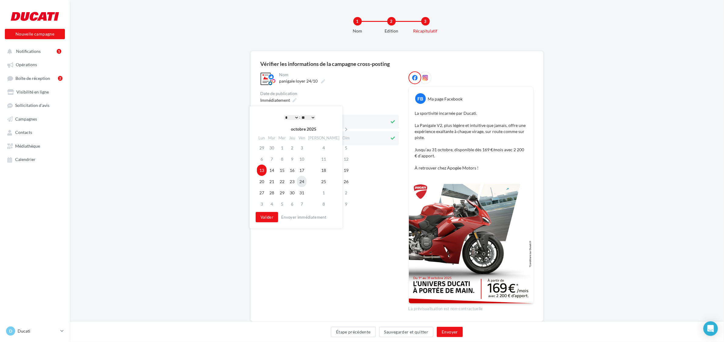
click at [306, 181] on td "24" at bounding box center [302, 181] width 10 height 11
click at [293, 115] on select "* * * * * * * * * * ** ** ** ** ** ** ** ** ** ** ** ** ** **" at bounding box center [289, 117] width 15 height 5
click at [269, 215] on button "Valider" at bounding box center [265, 217] width 22 height 10
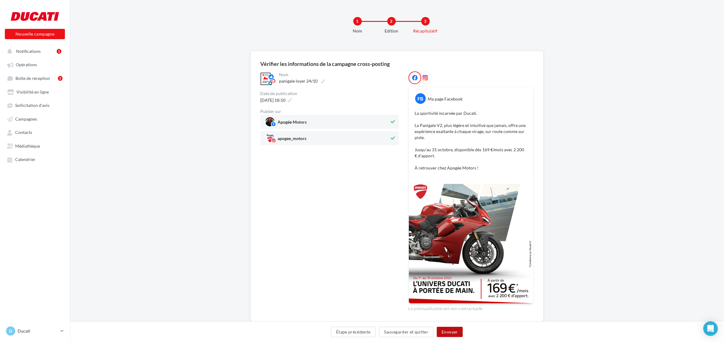
click at [451, 329] on button "Envoyer" at bounding box center [450, 331] width 26 height 10
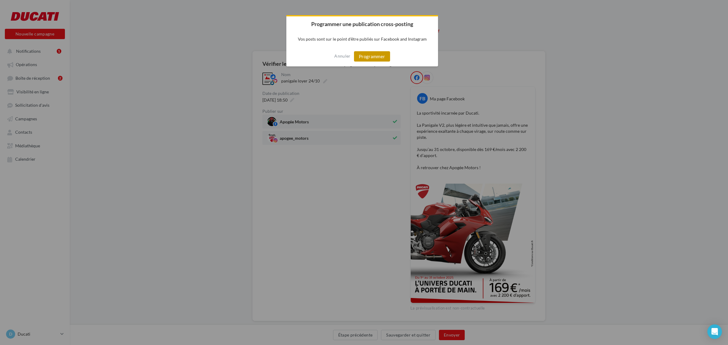
click at [378, 56] on button "Programmer" at bounding box center [372, 56] width 36 height 10
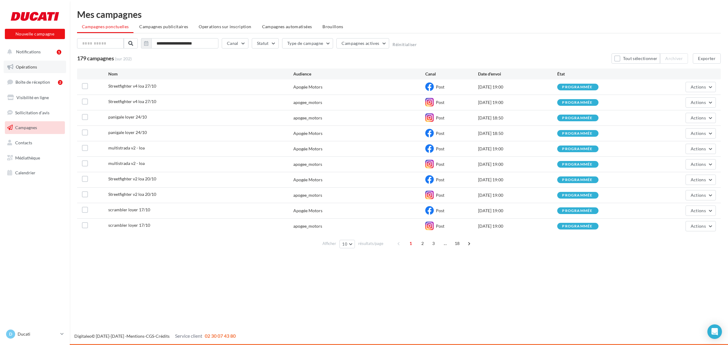
click at [25, 66] on span "Opérations" at bounding box center [26, 66] width 21 height 5
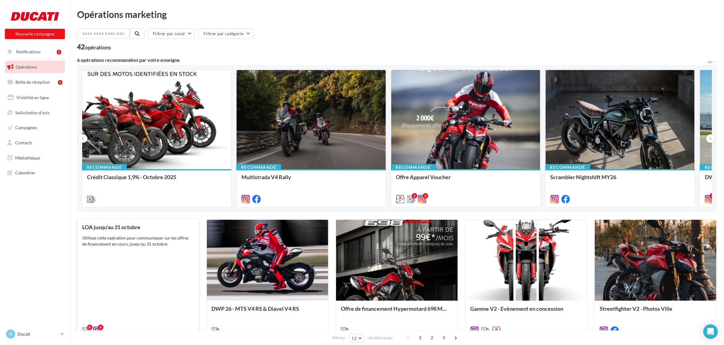
click at [150, 263] on div "LOA jusqu'au [DATE] Utilisez cette opération pour communiquer sur les offres de…" at bounding box center [138, 278] width 112 height 109
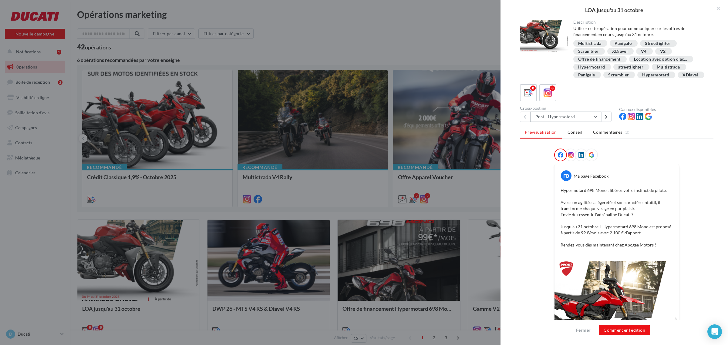
click at [576, 122] on button "Post - Hypermotard" at bounding box center [565, 117] width 71 height 10
click at [591, 175] on button "Post - Multistrada V4" at bounding box center [575, 168] width 91 height 16
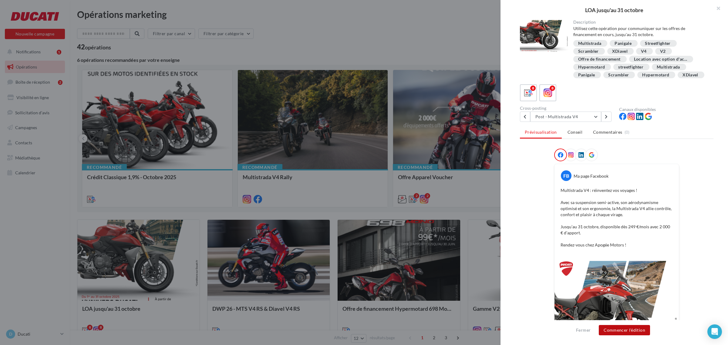
click at [630, 332] on button "Commencer l'édition" at bounding box center [624, 330] width 51 height 10
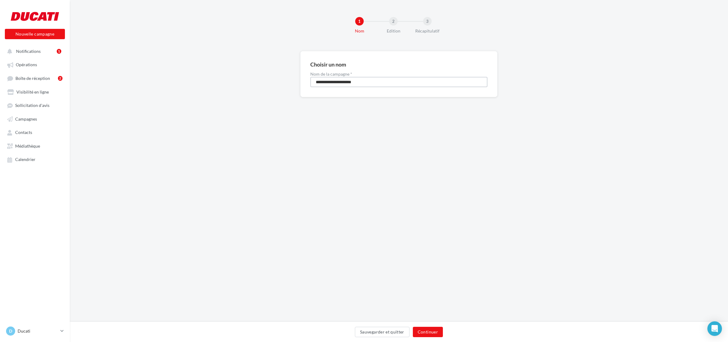
click at [387, 83] on input "**********" at bounding box center [398, 82] width 177 height 10
click at [387, 84] on input "**********" at bounding box center [398, 82] width 177 height 10
click at [382, 83] on input "**********" at bounding box center [398, 82] width 177 height 10
type input "**********"
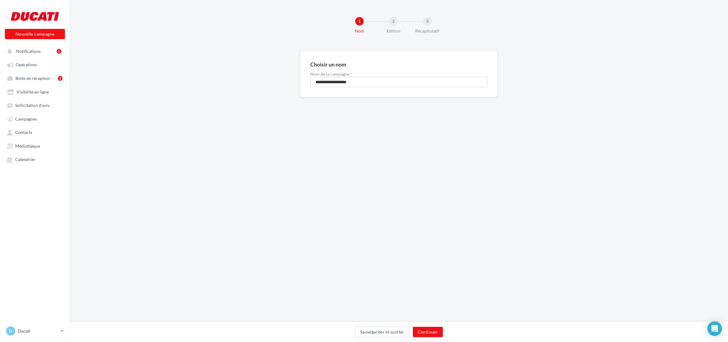
click at [422, 337] on div "Sauvegarder et quitter Continuer" at bounding box center [399, 332] width 649 height 13
click at [424, 334] on button "Continuer" at bounding box center [428, 331] width 30 height 10
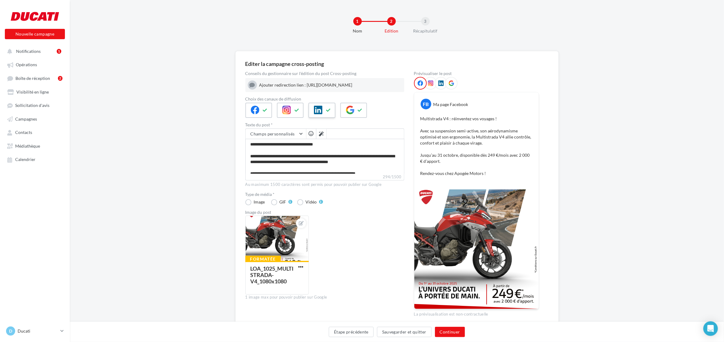
click at [330, 113] on button at bounding box center [328, 110] width 7 height 9
click at [358, 112] on icon at bounding box center [360, 110] width 5 height 4
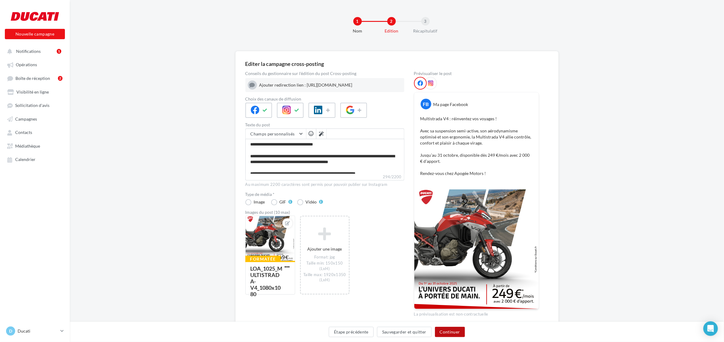
click at [453, 332] on button "Continuer" at bounding box center [450, 331] width 30 height 10
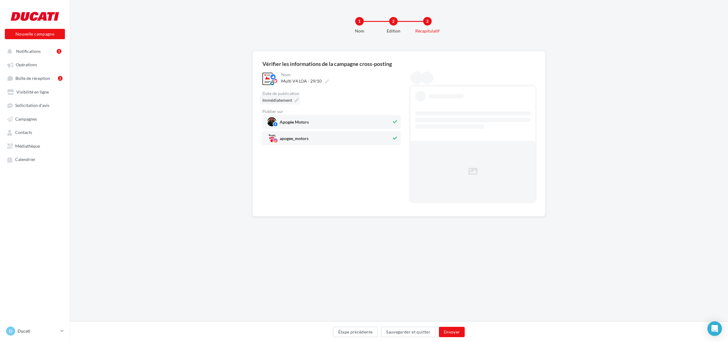
click at [295, 99] on icon at bounding box center [297, 100] width 4 height 4
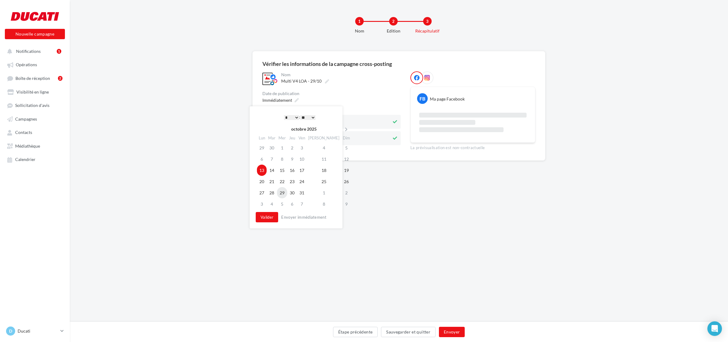
click at [285, 193] on td "29" at bounding box center [282, 192] width 10 height 11
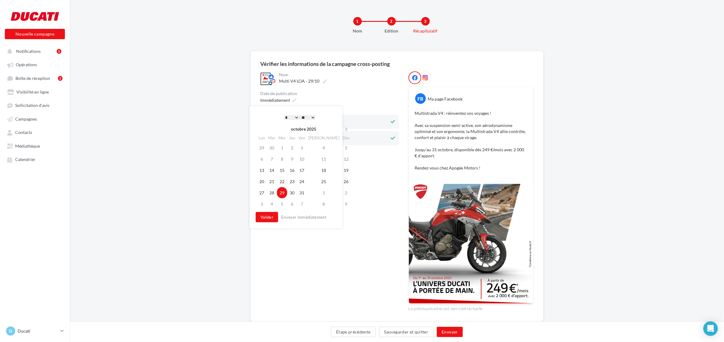
click at [292, 118] on select "* * * * * * * * * * ** ** ** ** ** ** ** ** ** ** ** ** ** **" at bounding box center [291, 117] width 15 height 5
click at [268, 215] on button "Valider" at bounding box center [265, 217] width 22 height 10
click at [457, 327] on button "Envoyer" at bounding box center [450, 331] width 26 height 10
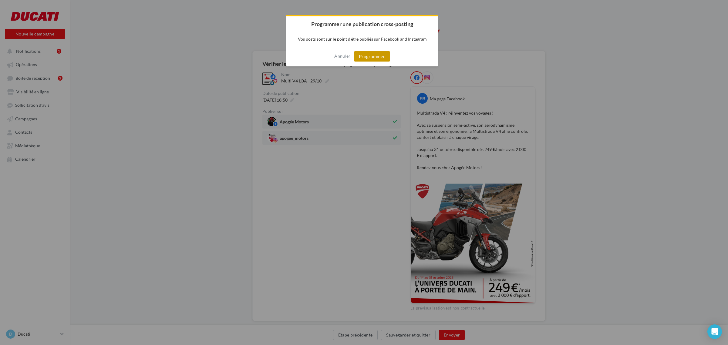
click at [370, 58] on button "Programmer" at bounding box center [372, 56] width 36 height 10
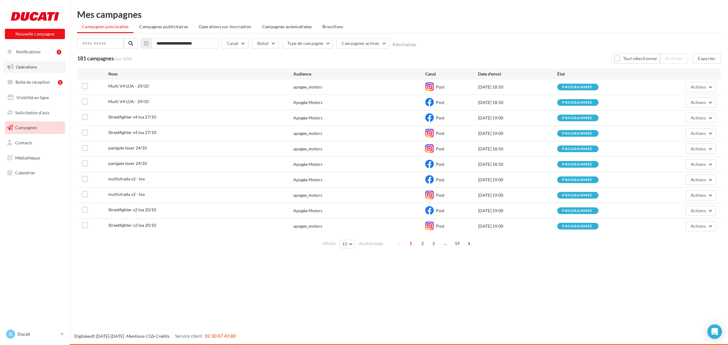
click at [46, 63] on link "Opérations" at bounding box center [35, 67] width 63 height 13
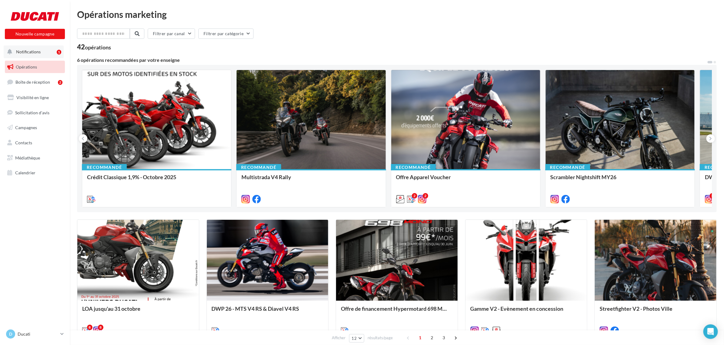
click at [46, 52] on button "Notifications 1" at bounding box center [34, 52] width 60 height 13
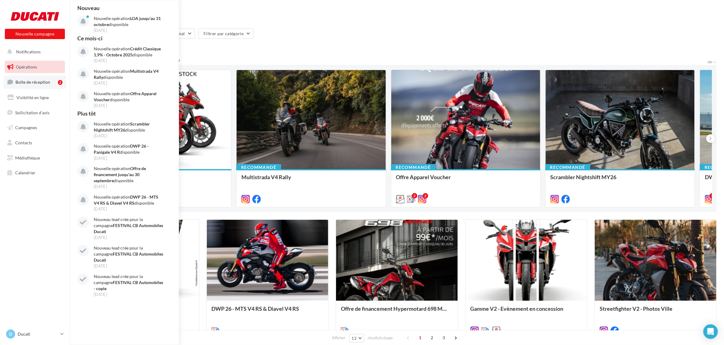
click at [40, 81] on span "Boîte de réception" at bounding box center [32, 81] width 35 height 5
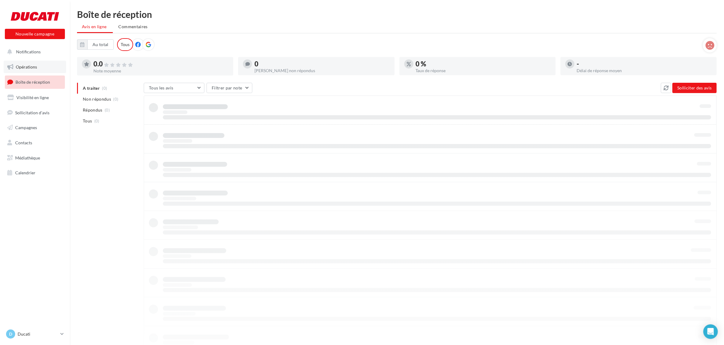
click at [22, 66] on span "Opérations" at bounding box center [26, 66] width 21 height 5
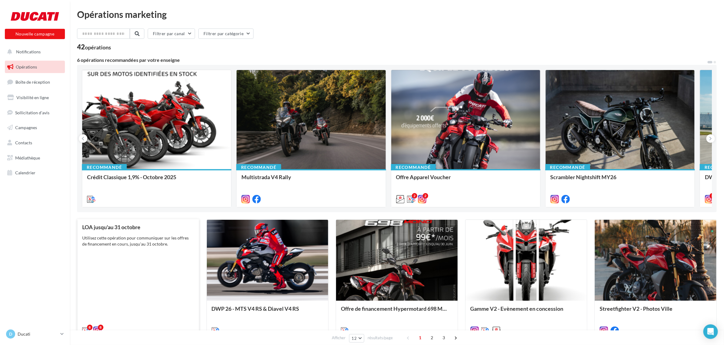
click at [171, 272] on div "LOA jusqu'au [DATE] Utilisez cette opération pour communiquer sur les offres de…" at bounding box center [138, 278] width 112 height 109
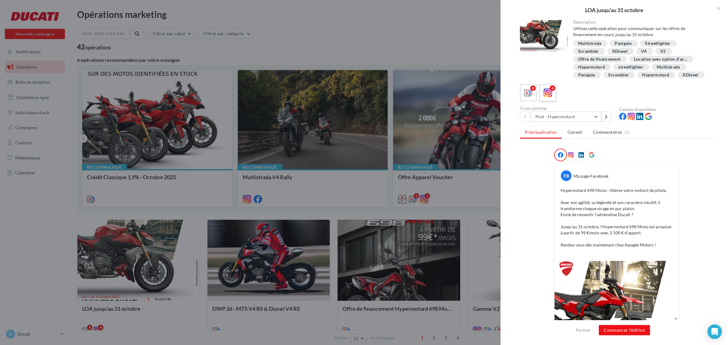
click at [554, 100] on label "8" at bounding box center [547, 92] width 17 height 17
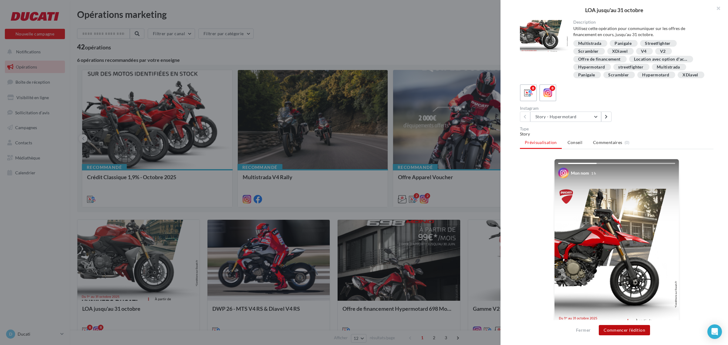
click at [631, 332] on button "Commencer l'édition" at bounding box center [624, 330] width 51 height 10
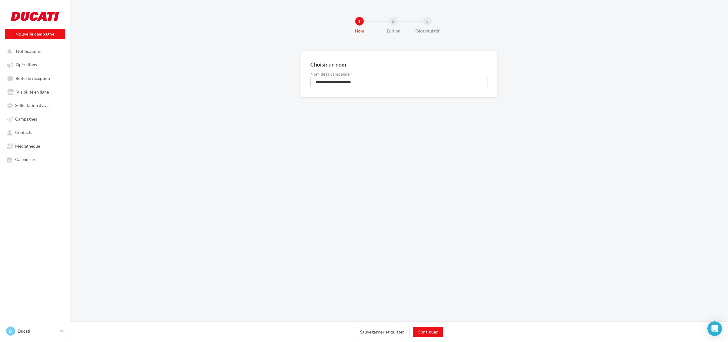
drag, startPoint x: 397, startPoint y: 88, endPoint x: 391, endPoint y: 80, distance: 9.5
click at [396, 88] on div "**********" at bounding box center [398, 74] width 197 height 46
click at [391, 80] on input "**********" at bounding box center [398, 82] width 177 height 10
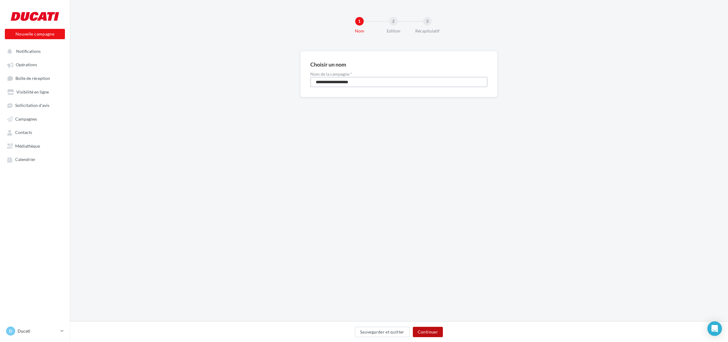
type input "**********"
click at [438, 331] on button "Continuer" at bounding box center [428, 331] width 30 height 10
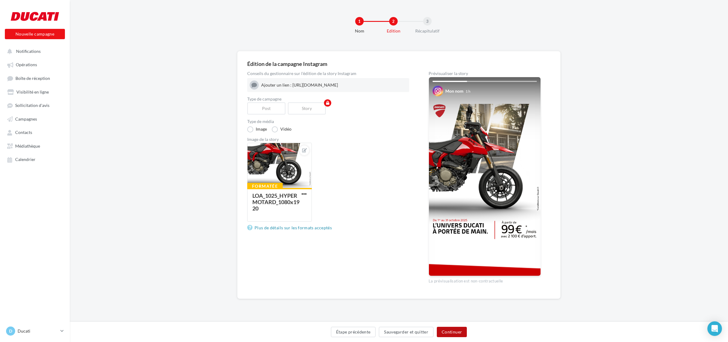
click at [454, 330] on button "Continuer" at bounding box center [452, 331] width 30 height 10
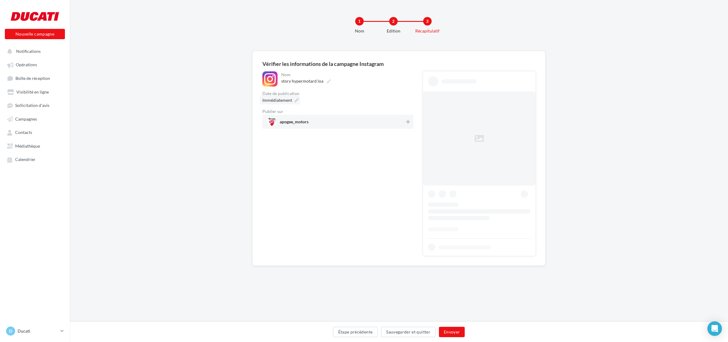
click at [294, 100] on div "Immédiatement" at bounding box center [280, 100] width 40 height 9
click at [285, 172] on td "15" at bounding box center [282, 169] width 10 height 11
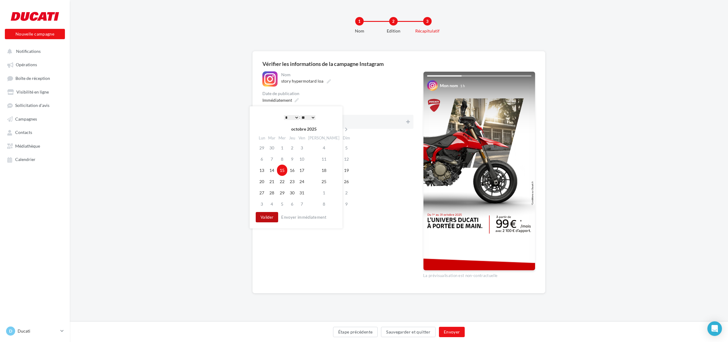
click at [269, 217] on button "Valider" at bounding box center [267, 217] width 22 height 10
click at [458, 334] on button "Envoyer" at bounding box center [452, 331] width 26 height 10
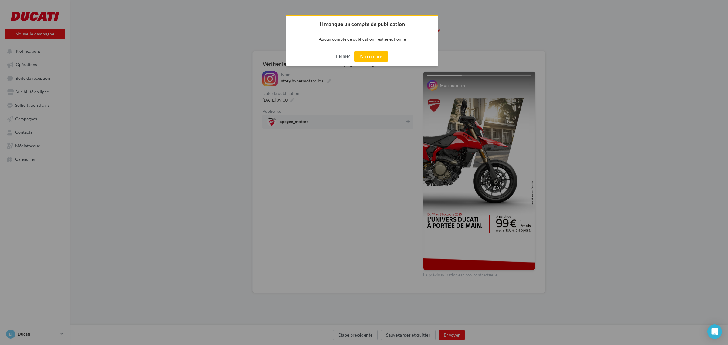
click at [337, 57] on button "Fermer" at bounding box center [343, 56] width 15 height 10
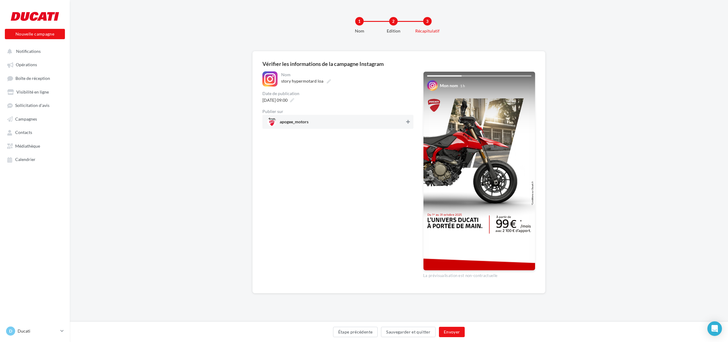
click at [407, 120] on icon at bounding box center [408, 122] width 4 height 4
click at [444, 330] on button "Envoyer" at bounding box center [452, 331] width 26 height 10
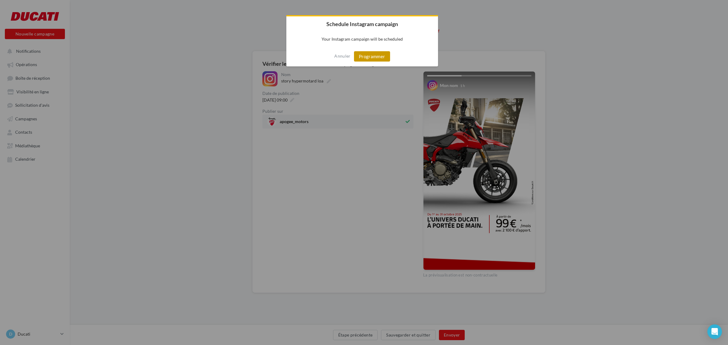
click at [381, 57] on button "Programmer" at bounding box center [372, 56] width 36 height 10
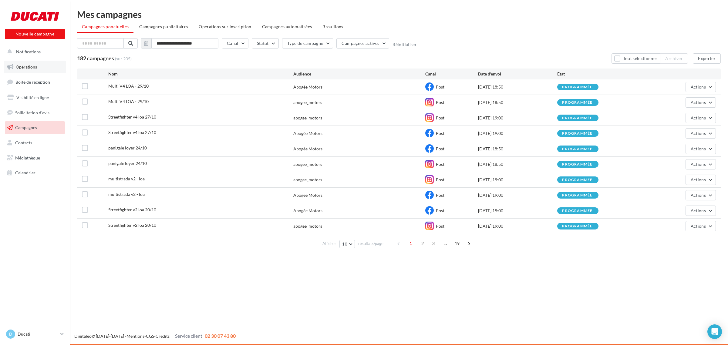
click at [31, 67] on span "Opérations" at bounding box center [26, 66] width 21 height 5
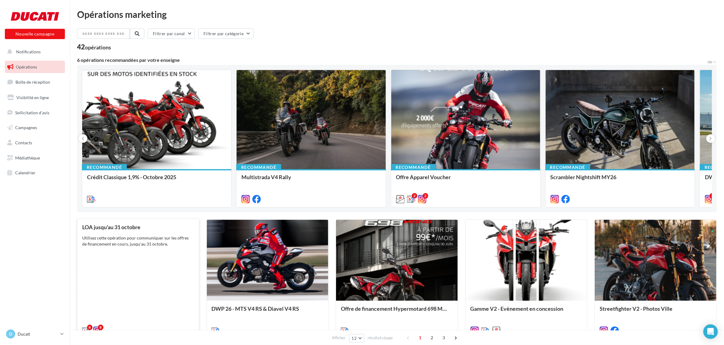
click at [114, 282] on div "LOA jusqu'au [DATE] Utilisez cette opération pour communiquer sur les offres de…" at bounding box center [138, 278] width 112 height 109
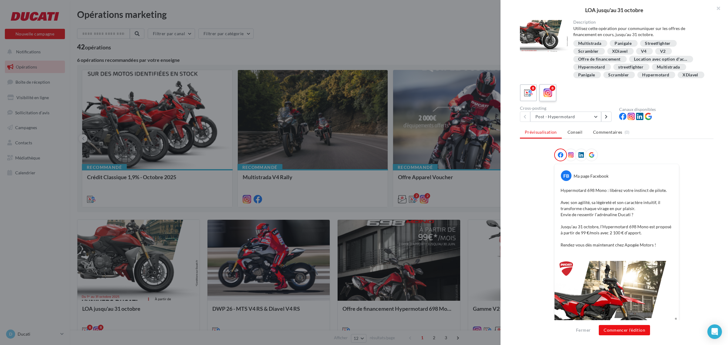
click at [548, 97] on icon at bounding box center [548, 93] width 9 height 9
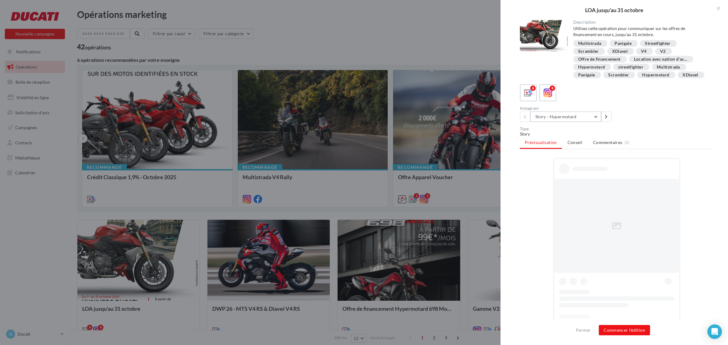
click at [559, 122] on button "Story - Hypermotard" at bounding box center [565, 117] width 71 height 10
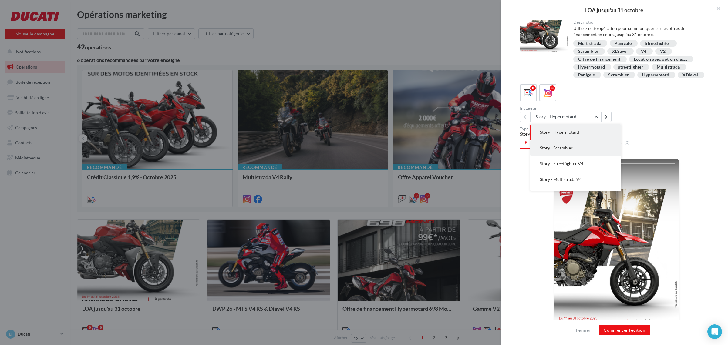
click at [565, 150] on span "Story - Scrambler" at bounding box center [556, 147] width 33 height 5
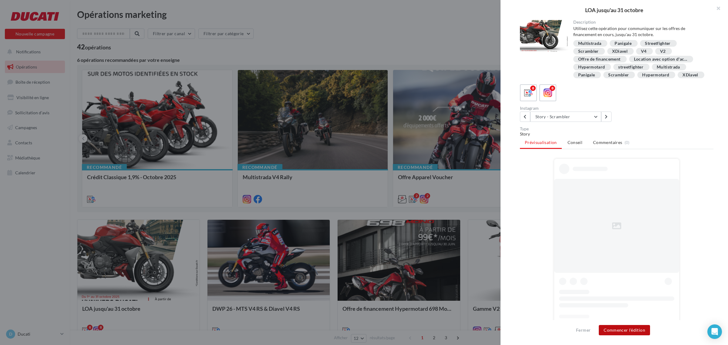
click at [619, 328] on button "Commencer l'édition" at bounding box center [624, 330] width 51 height 10
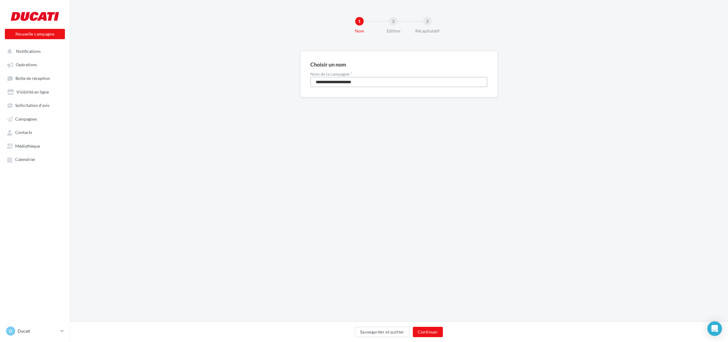
drag, startPoint x: 388, startPoint y: 84, endPoint x: 174, endPoint y: 82, distance: 214.8
click at [174, 82] on div "**********" at bounding box center [399, 84] width 658 height 66
click at [345, 83] on input "**********" at bounding box center [398, 82] width 177 height 10
type input "**********"
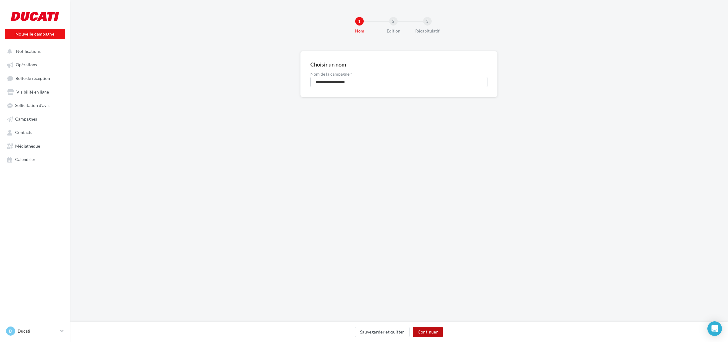
click at [441, 331] on button "Continuer" at bounding box center [428, 331] width 30 height 10
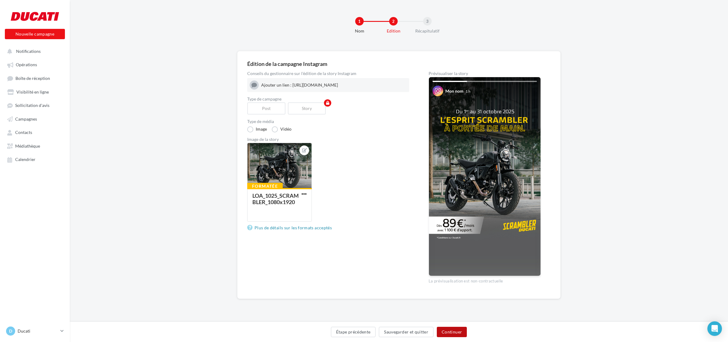
click at [458, 332] on button "Continuer" at bounding box center [452, 331] width 30 height 10
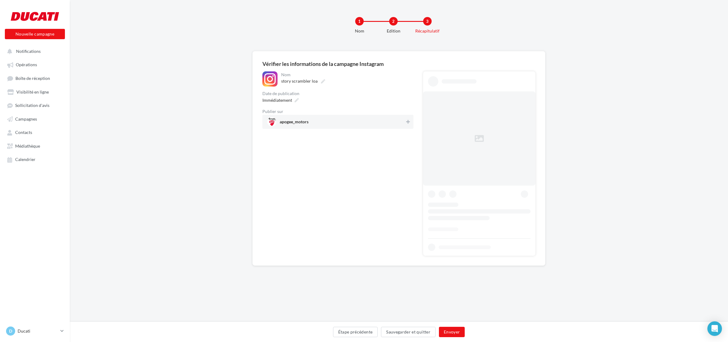
click at [314, 122] on span "apogee_motors" at bounding box center [336, 121] width 138 height 9
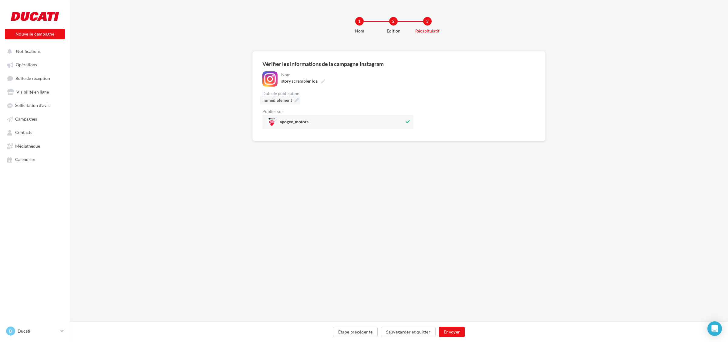
click at [297, 99] on icon at bounding box center [297, 100] width 4 height 4
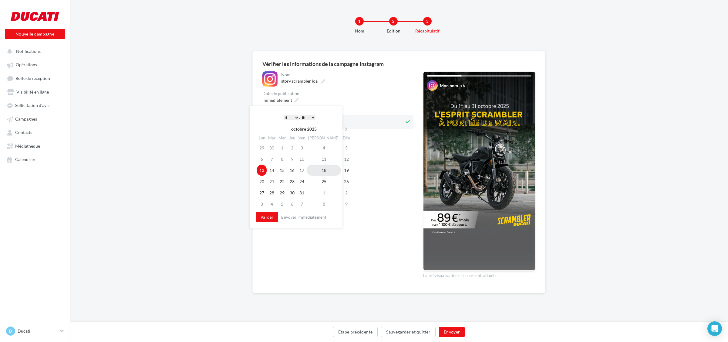
click at [316, 169] on td "18" at bounding box center [324, 169] width 34 height 11
click at [264, 216] on button "Valider" at bounding box center [267, 217] width 22 height 10
click at [456, 330] on button "Envoyer" at bounding box center [452, 331] width 26 height 10
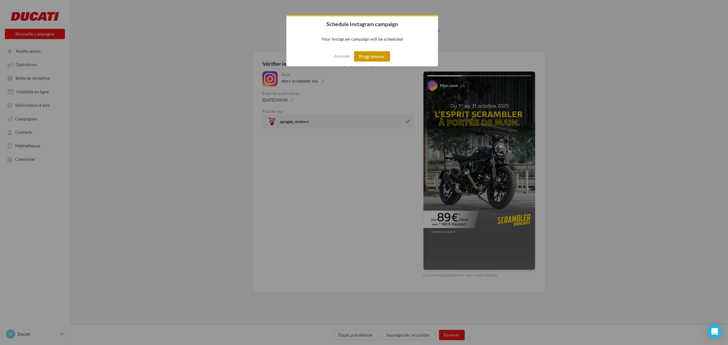
click at [373, 57] on button "Programmer" at bounding box center [372, 56] width 36 height 10
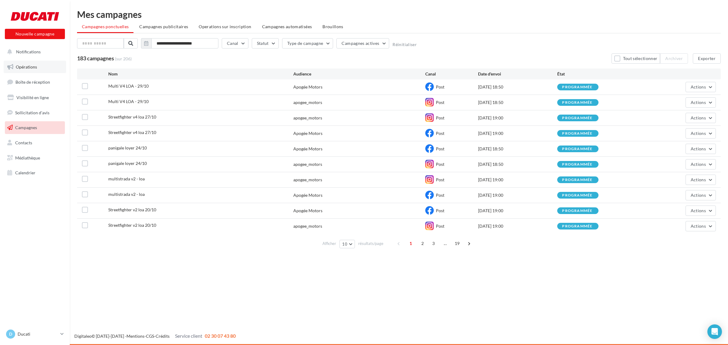
click at [28, 68] on span "Opérations" at bounding box center [26, 66] width 21 height 5
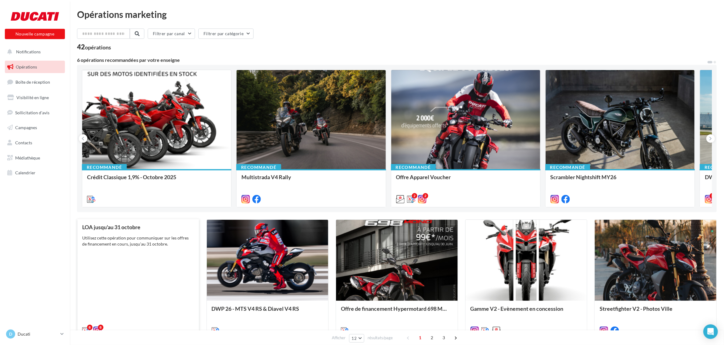
click at [160, 244] on div "Utilisez cette opération pour communiquer sur les offres de financement en cour…" at bounding box center [138, 241] width 112 height 12
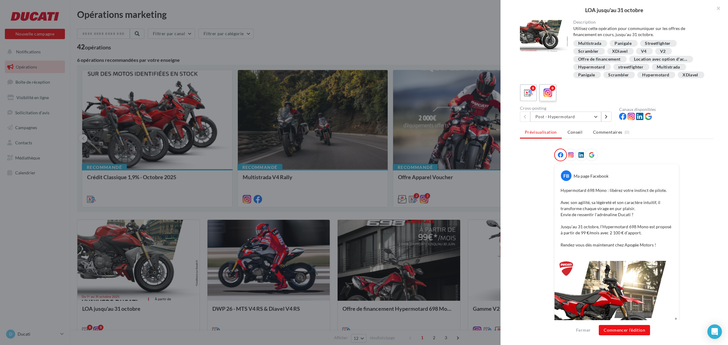
click at [545, 101] on label "8" at bounding box center [547, 92] width 17 height 17
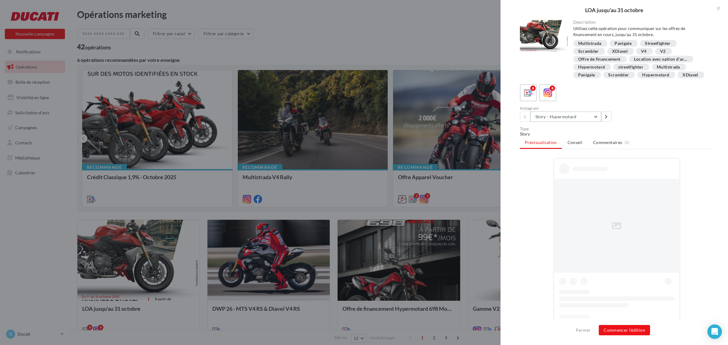
click at [554, 122] on button "Story - Hypermotard" at bounding box center [565, 117] width 71 height 10
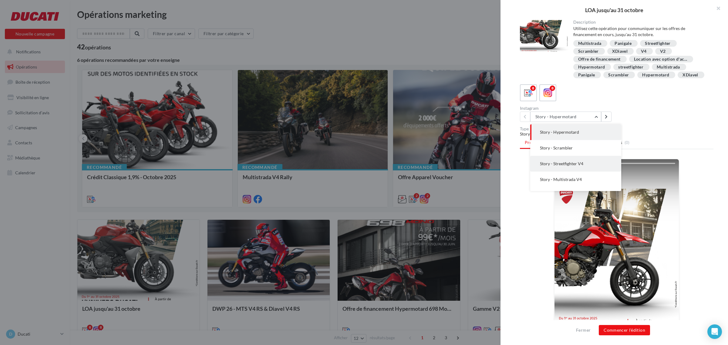
click at [578, 166] on span "Story - Streetfighter V4" at bounding box center [561, 163] width 43 height 5
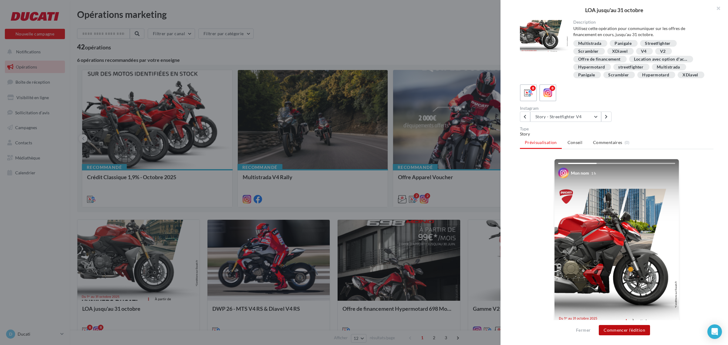
click at [627, 327] on button "Commencer l'édition" at bounding box center [624, 330] width 51 height 10
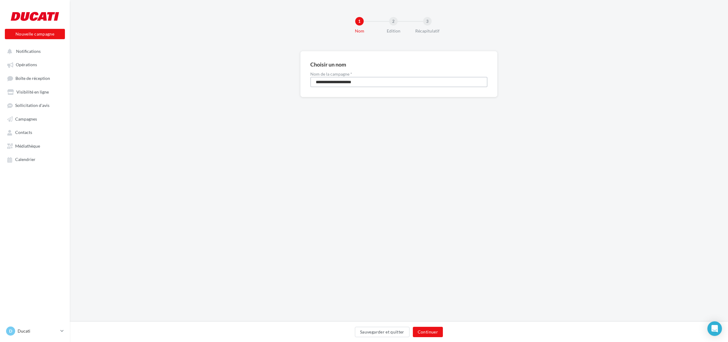
drag, startPoint x: 386, startPoint y: 78, endPoint x: 199, endPoint y: 78, distance: 186.3
click at [199, 78] on div "**********" at bounding box center [399, 84] width 658 height 66
click at [354, 82] on input "**********" at bounding box center [398, 82] width 177 height 10
drag, startPoint x: 354, startPoint y: 82, endPoint x: 363, endPoint y: 82, distance: 8.5
click at [363, 82] on input "**********" at bounding box center [398, 82] width 177 height 10
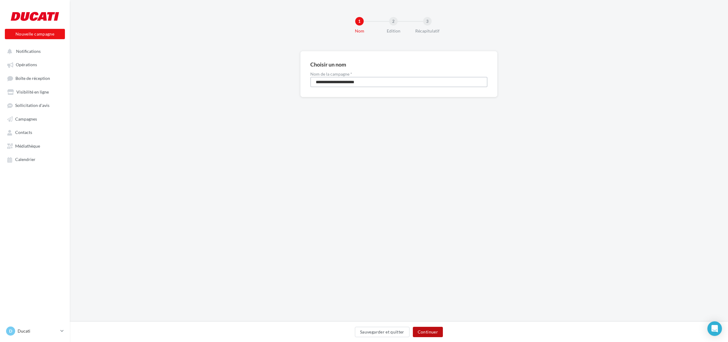
type input "**********"
click at [437, 330] on button "Continuer" at bounding box center [428, 331] width 30 height 10
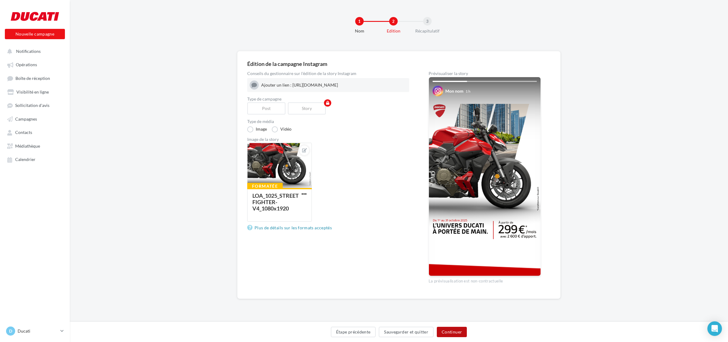
click at [458, 334] on button "Continuer" at bounding box center [452, 331] width 30 height 10
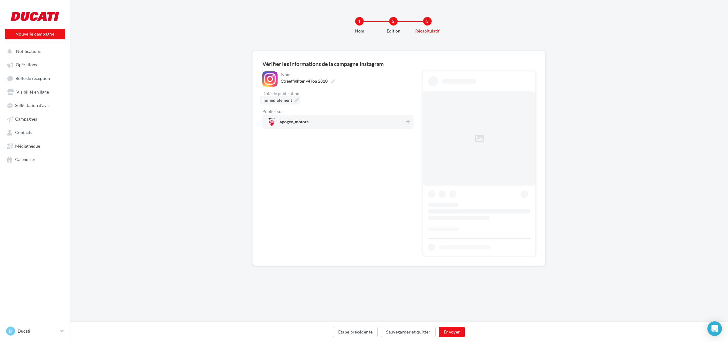
click at [295, 100] on icon at bounding box center [297, 100] width 4 height 4
click at [275, 191] on td "28" at bounding box center [272, 192] width 10 height 11
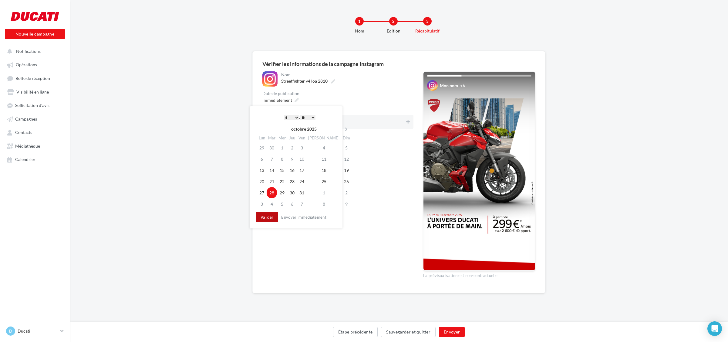
click at [264, 215] on button "Valider" at bounding box center [267, 217] width 22 height 10
click at [449, 328] on button "Envoyer" at bounding box center [452, 331] width 26 height 10
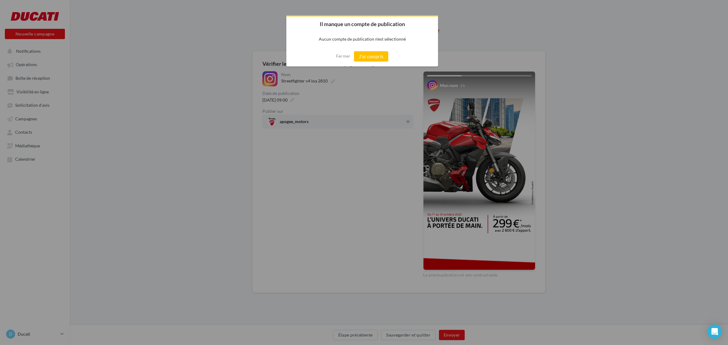
click at [380, 61] on div "Fermer J'ai compris" at bounding box center [362, 56] width 152 height 20
click at [380, 55] on button "J'ai compris" at bounding box center [371, 56] width 35 height 10
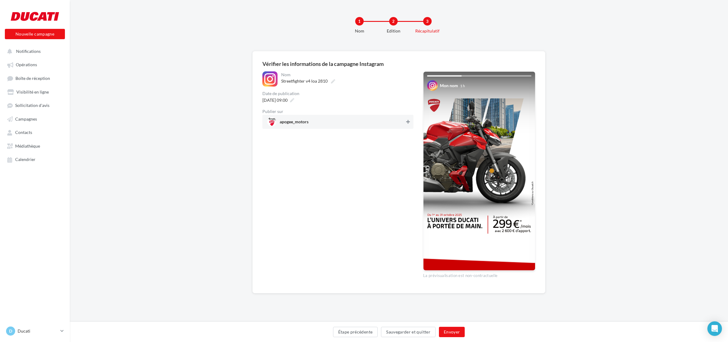
click at [409, 122] on icon at bounding box center [408, 122] width 4 height 4
click at [457, 330] on button "Envoyer" at bounding box center [452, 331] width 26 height 10
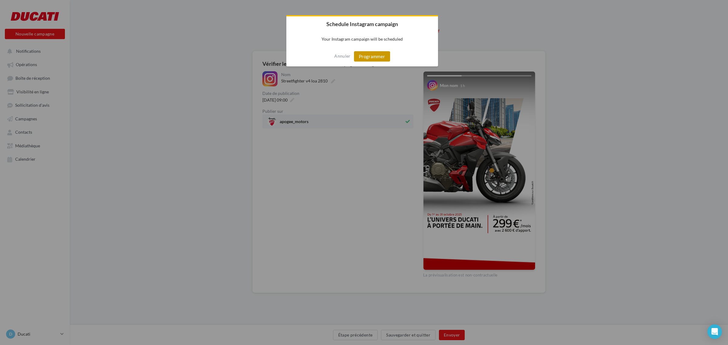
click at [373, 60] on button "Programmer" at bounding box center [372, 56] width 36 height 10
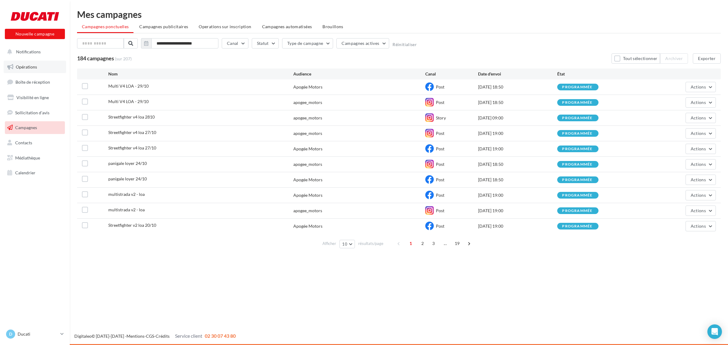
click at [49, 71] on link "Opérations" at bounding box center [35, 67] width 63 height 13
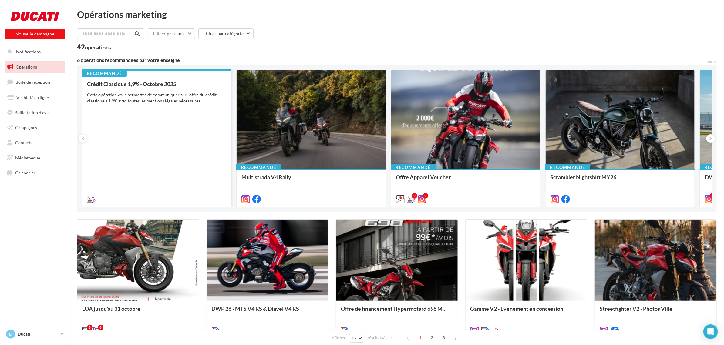
click at [171, 205] on div at bounding box center [156, 198] width 149 height 17
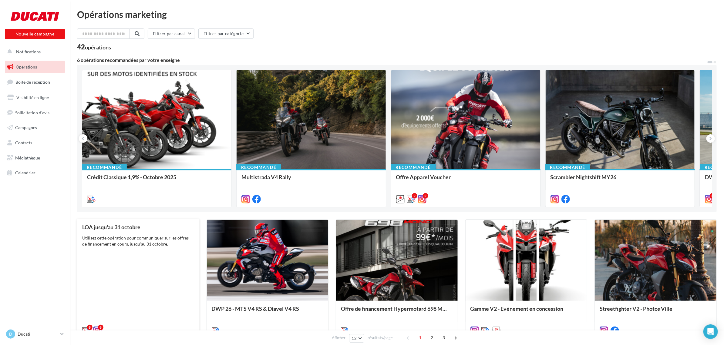
click at [152, 279] on div "LOA jusqu'au [DATE] Utilisez cette opération pour communiquer sur les offres de…" at bounding box center [138, 278] width 112 height 109
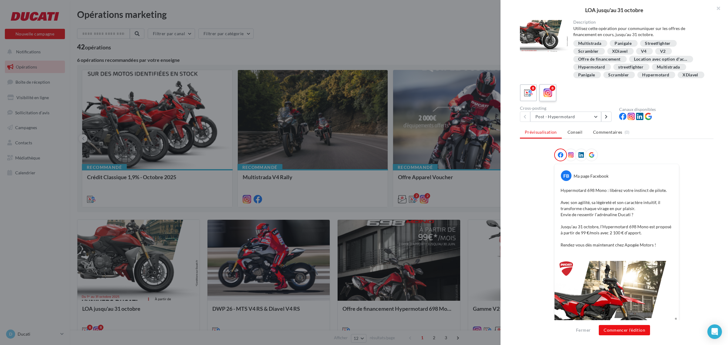
click at [552, 99] on div "8" at bounding box center [547, 92] width 11 height 11
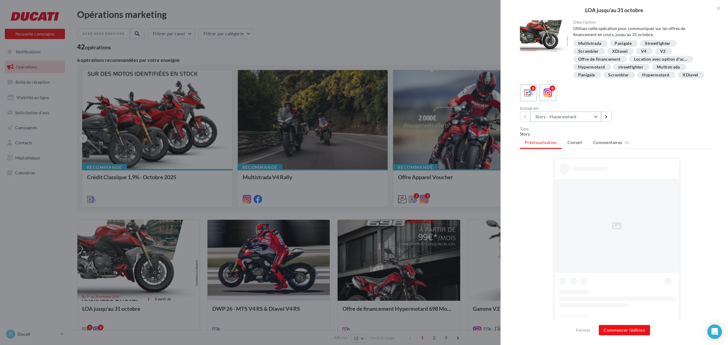
click at [560, 122] on button "Story - Hypermotard" at bounding box center [565, 117] width 71 height 10
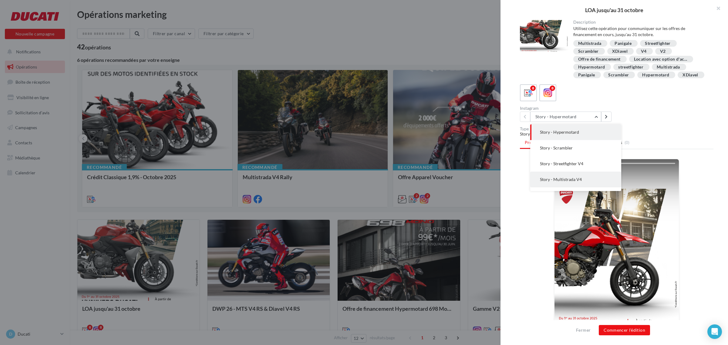
click at [580, 182] on span "Story - Multistrada V4" at bounding box center [561, 179] width 42 height 5
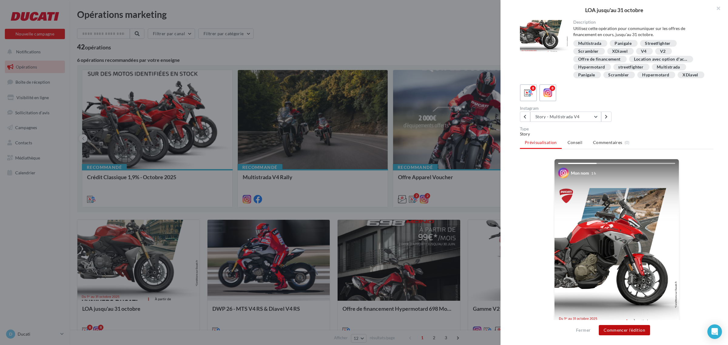
click at [641, 329] on button "Commencer l'édition" at bounding box center [624, 330] width 51 height 10
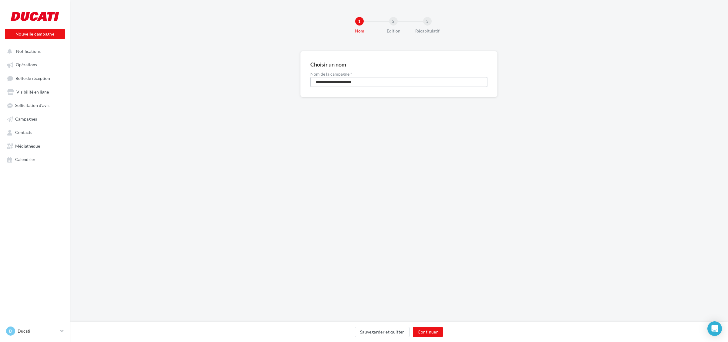
drag, startPoint x: 379, startPoint y: 83, endPoint x: 184, endPoint y: 79, distance: 194.8
click at [185, 79] on div "**********" at bounding box center [399, 84] width 658 height 66
drag, startPoint x: 357, startPoint y: 80, endPoint x: 165, endPoint y: 74, distance: 192.7
click at [165, 74] on div "Choisir un nom Nom de la campagne * ** Sauvegarder et quitter Continuer" at bounding box center [399, 84] width 658 height 66
type input "**********"
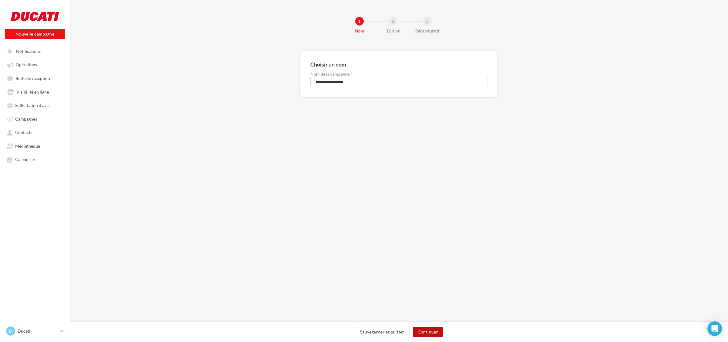
click at [428, 331] on button "Continuer" at bounding box center [428, 331] width 30 height 10
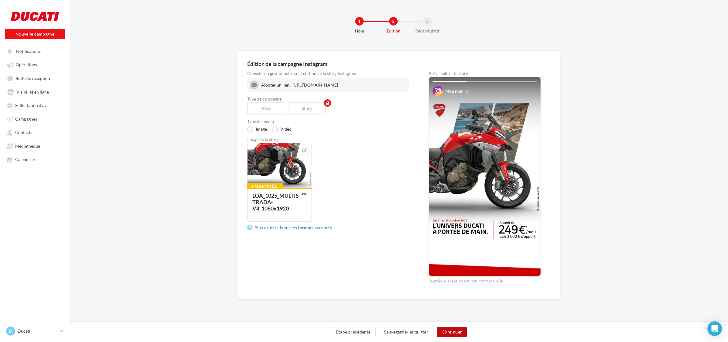
click at [460, 329] on button "Continuer" at bounding box center [452, 331] width 30 height 10
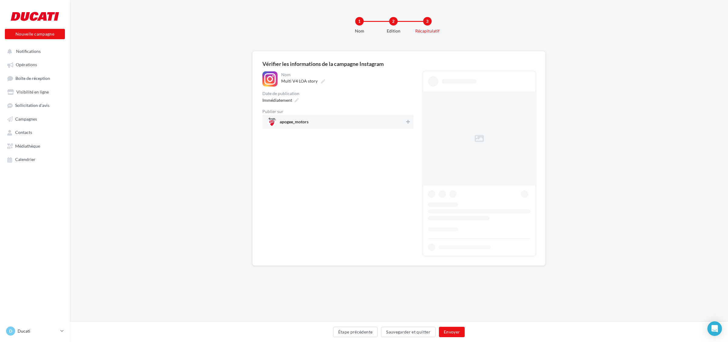
click at [328, 122] on span "apogee_motors" at bounding box center [336, 121] width 138 height 9
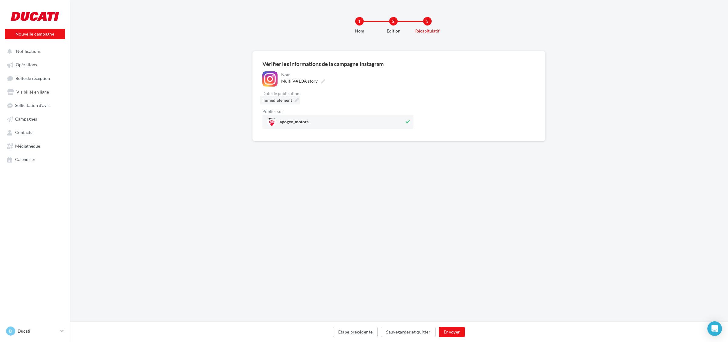
click at [297, 100] on icon at bounding box center [297, 100] width 4 height 4
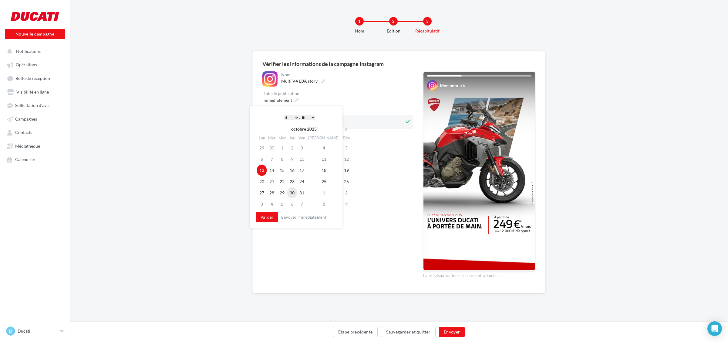
click at [297, 192] on td "30" at bounding box center [292, 192] width 10 height 11
click at [268, 218] on button "Valider" at bounding box center [267, 217] width 22 height 10
click at [451, 331] on button "Envoyer" at bounding box center [452, 331] width 26 height 10
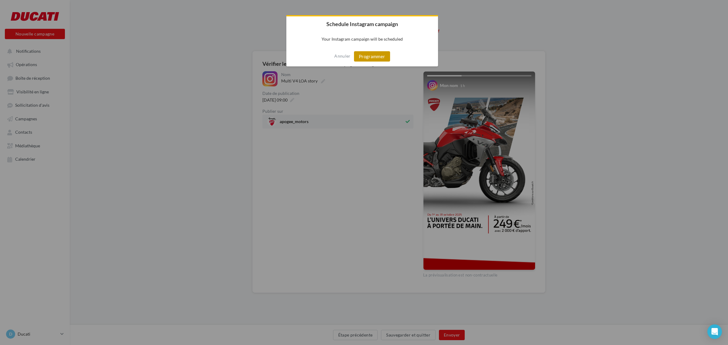
click at [371, 51] on button "Programmer" at bounding box center [372, 56] width 36 height 10
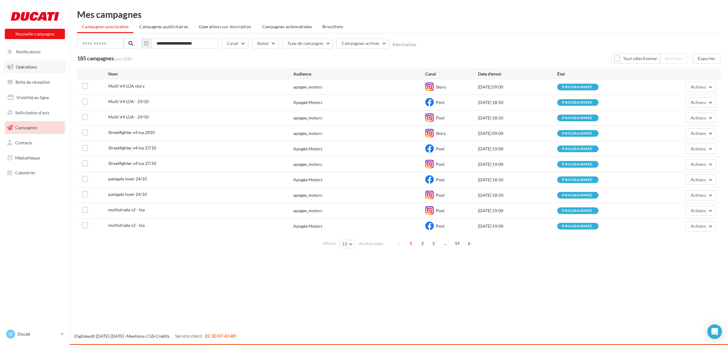
click at [34, 70] on link "Opérations" at bounding box center [35, 67] width 63 height 13
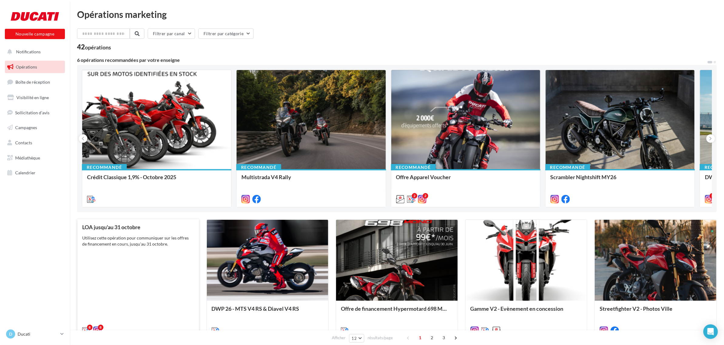
click at [118, 260] on div "LOA jusqu'au [DATE] Utilisez cette opération pour communiquer sur les offres de…" at bounding box center [138, 278] width 112 height 109
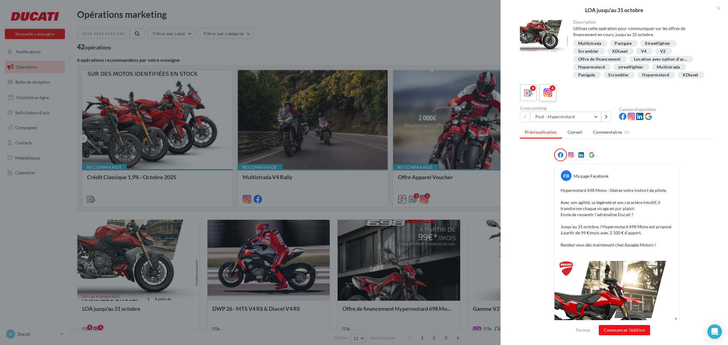
click at [551, 97] on icon at bounding box center [548, 93] width 9 height 9
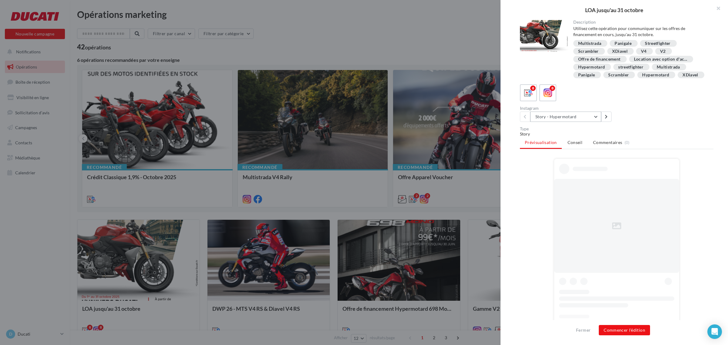
click at [559, 122] on button "Story - Hypermotard" at bounding box center [565, 117] width 71 height 10
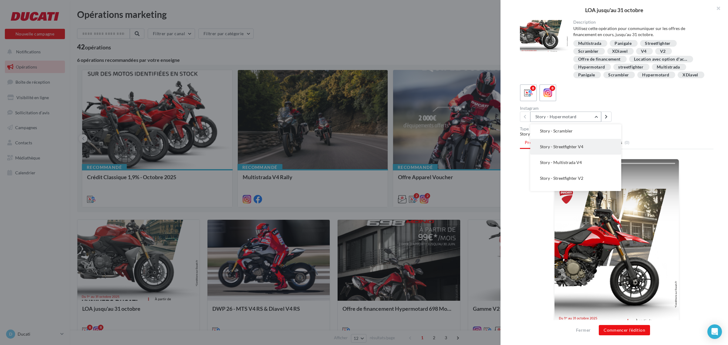
scroll to position [38, 0]
click at [586, 165] on button "Story - Streetfighter V2" at bounding box center [575, 158] width 91 height 16
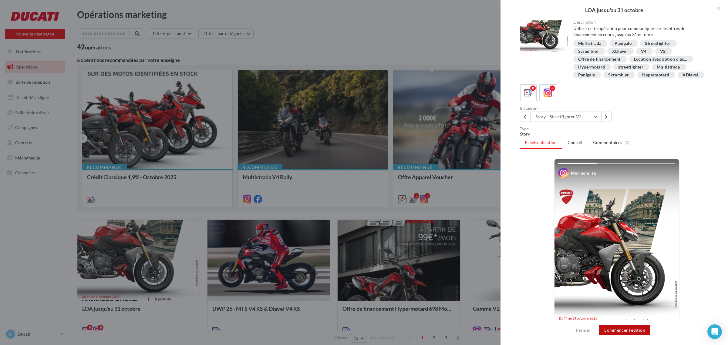
click at [621, 330] on button "Commencer l'édition" at bounding box center [624, 330] width 51 height 10
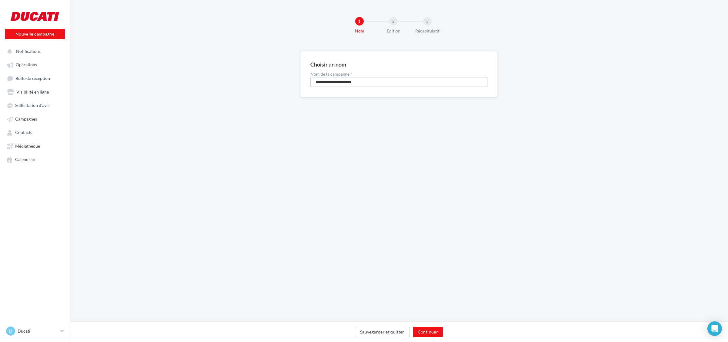
drag, startPoint x: 387, startPoint y: 84, endPoint x: 197, endPoint y: 81, distance: 190.6
click at [193, 82] on div "**********" at bounding box center [399, 84] width 658 height 66
click at [354, 81] on input "**********" at bounding box center [398, 82] width 177 height 10
type input "**********"
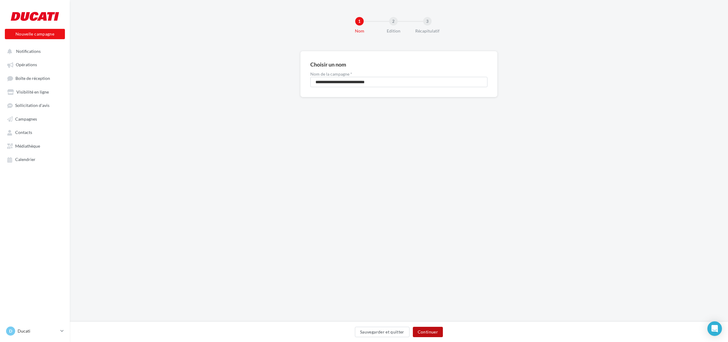
click at [433, 331] on button "Continuer" at bounding box center [428, 331] width 30 height 10
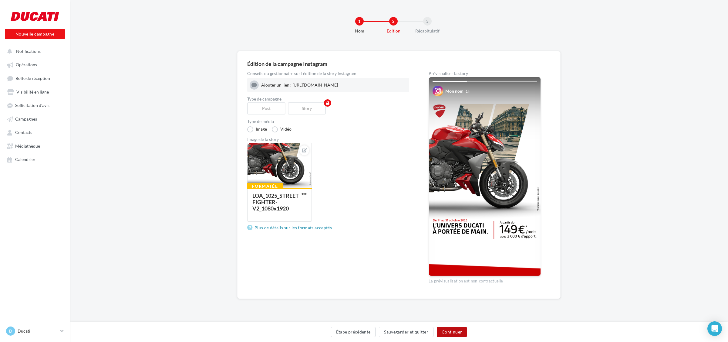
click at [456, 331] on button "Continuer" at bounding box center [452, 331] width 30 height 10
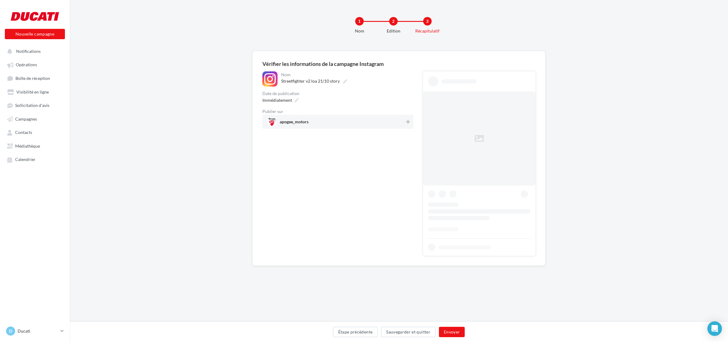
click at [363, 125] on span "apogee_motors" at bounding box center [336, 121] width 138 height 9
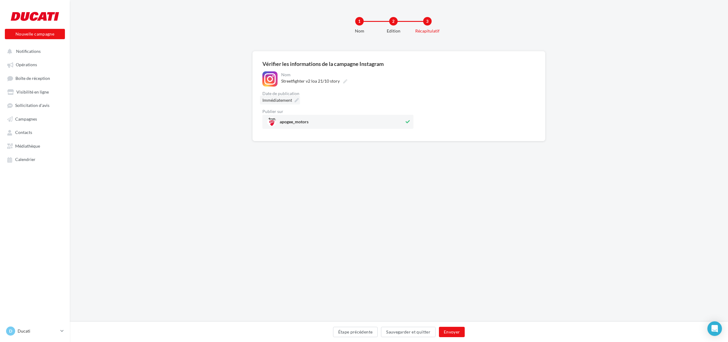
click at [296, 102] on icon at bounding box center [297, 100] width 4 height 4
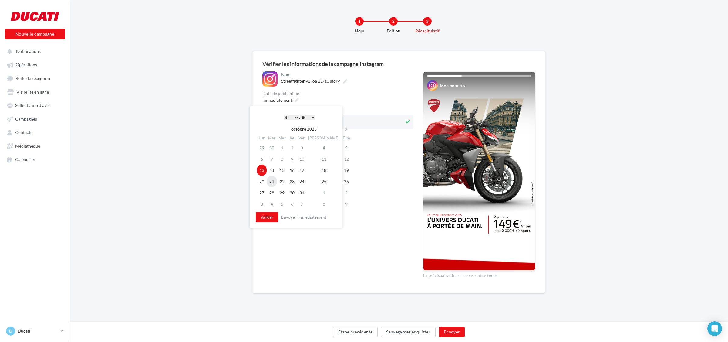
click at [275, 181] on td "21" at bounding box center [272, 181] width 10 height 11
click at [266, 218] on button "Valider" at bounding box center [267, 217] width 22 height 10
click at [455, 330] on button "Envoyer" at bounding box center [452, 331] width 26 height 10
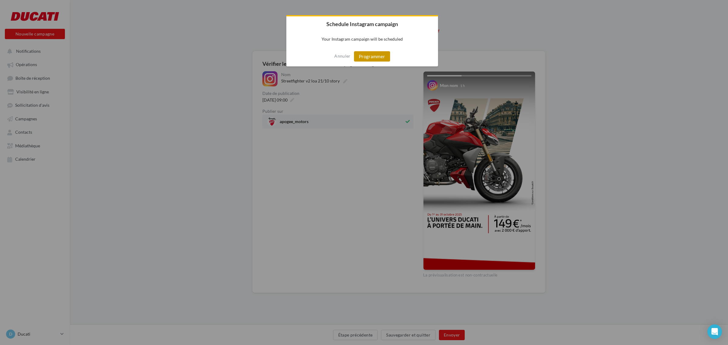
click at [383, 51] on button "Programmer" at bounding box center [372, 56] width 36 height 10
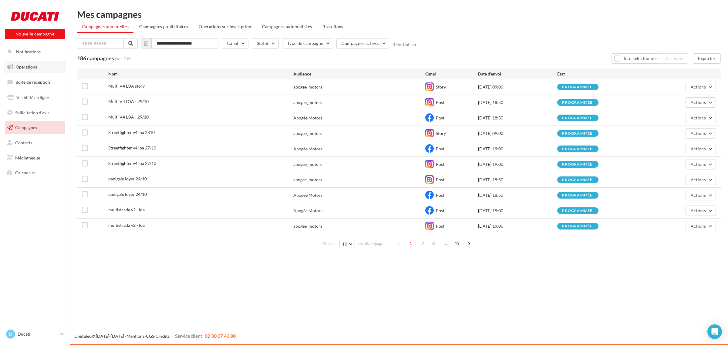
click at [34, 71] on link "Opérations" at bounding box center [35, 67] width 63 height 13
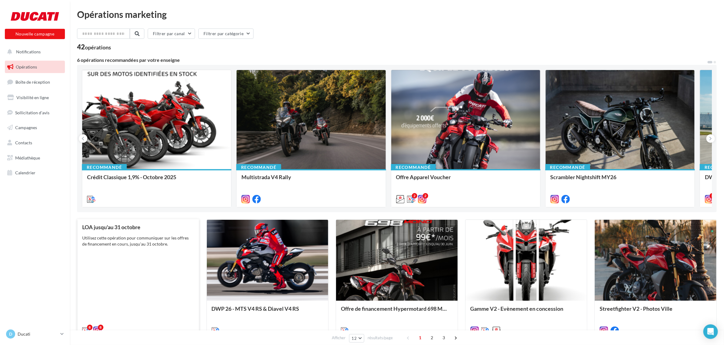
click at [151, 267] on div "LOA jusqu'au 31 octobre Utilisez cette opération pour communiquer sur les offre…" at bounding box center [138, 278] width 112 height 109
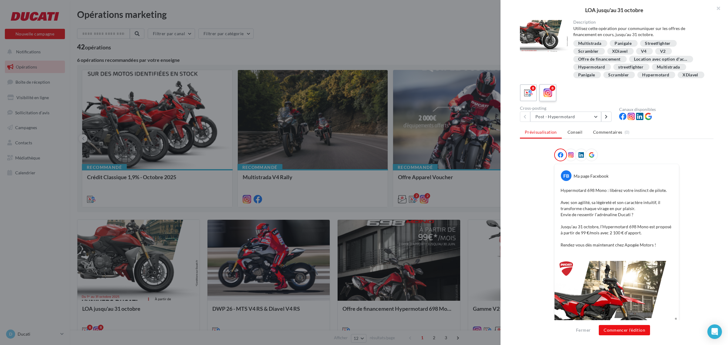
click at [548, 97] on icon at bounding box center [548, 93] width 9 height 9
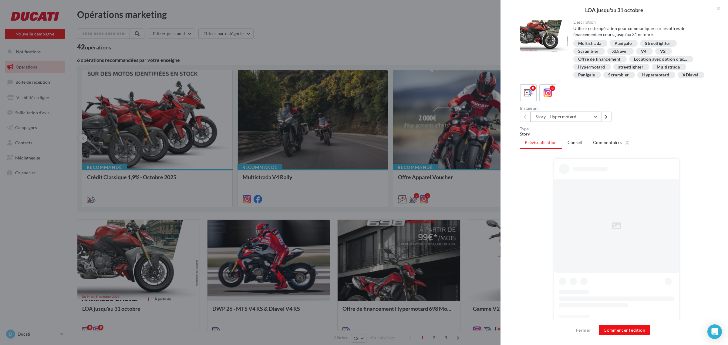
click at [571, 122] on button "Story - Hypermotard" at bounding box center [565, 117] width 71 height 10
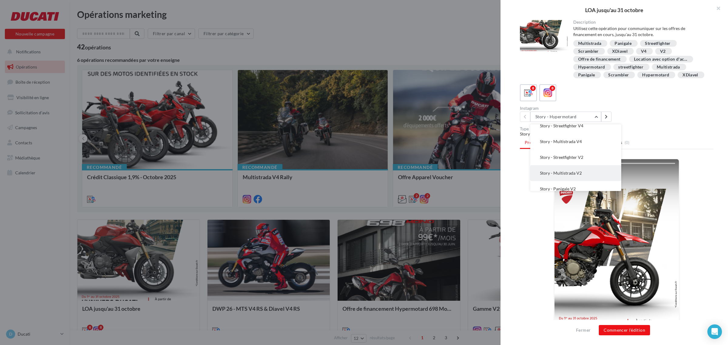
click at [600, 177] on button "Story - Multistrada V2" at bounding box center [575, 173] width 91 height 16
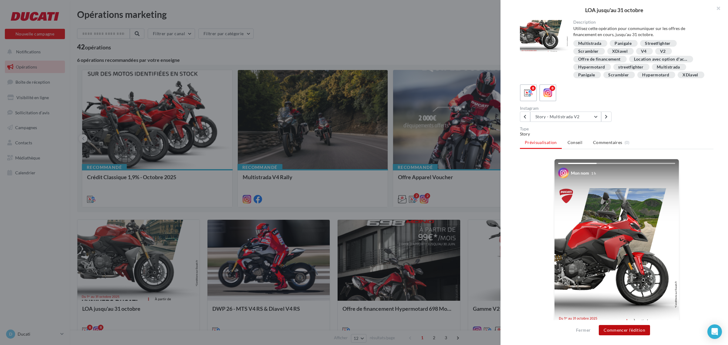
click at [629, 334] on button "Commencer l'édition" at bounding box center [624, 330] width 51 height 10
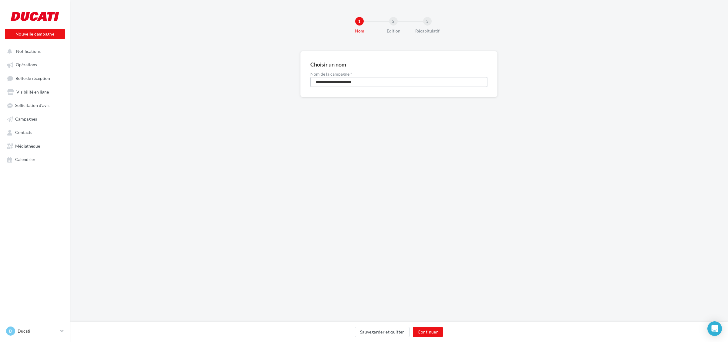
drag, startPoint x: 384, startPoint y: 81, endPoint x: 213, endPoint y: 82, distance: 171.1
click at [213, 82] on div "**********" at bounding box center [399, 84] width 658 height 66
type input "**********"
click at [417, 327] on button "Continuer" at bounding box center [428, 331] width 30 height 10
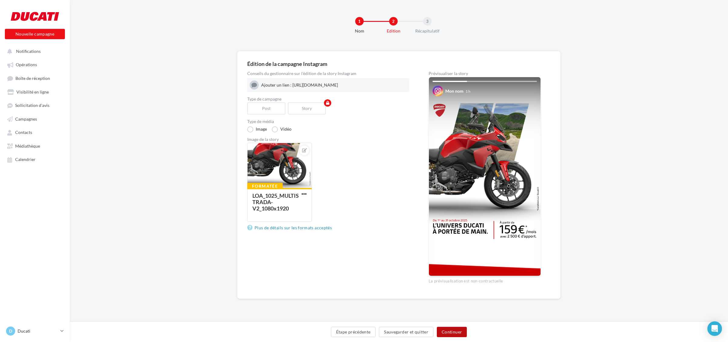
click at [456, 330] on button "Continuer" at bounding box center [452, 331] width 30 height 10
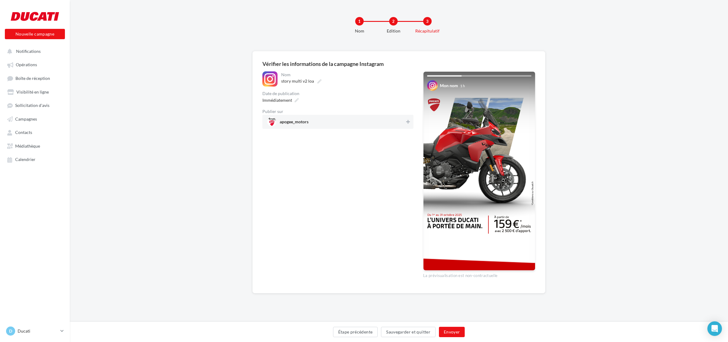
click at [320, 121] on span "apogee_motors" at bounding box center [336, 121] width 138 height 9
click at [295, 100] on icon at bounding box center [297, 100] width 4 height 4
click at [297, 184] on td "23" at bounding box center [292, 181] width 10 height 11
click at [272, 219] on button "Valider" at bounding box center [267, 217] width 22 height 10
click at [452, 333] on button "Envoyer" at bounding box center [452, 331] width 26 height 10
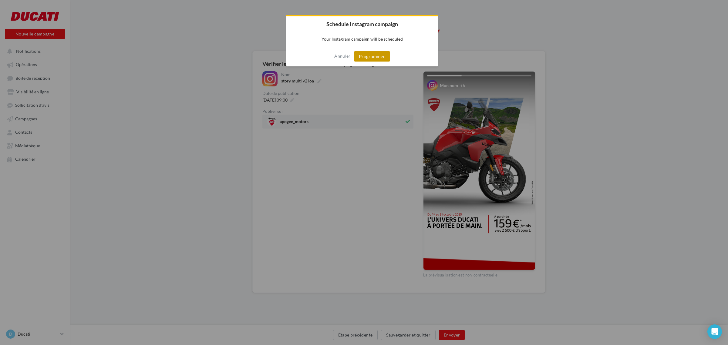
click at [375, 58] on button "Programmer" at bounding box center [372, 56] width 36 height 10
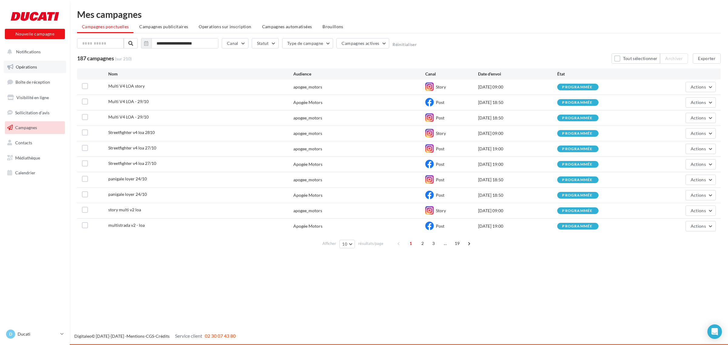
click at [47, 68] on link "Opérations" at bounding box center [35, 67] width 63 height 13
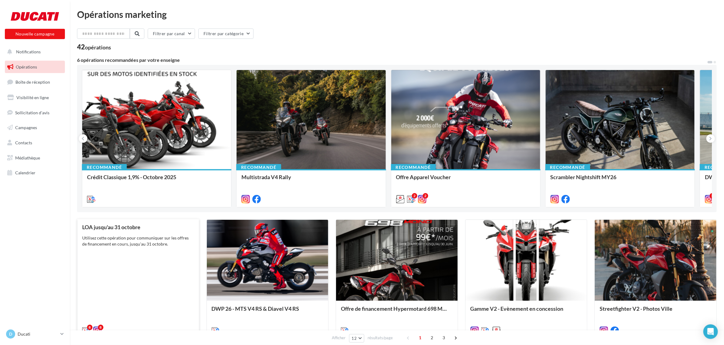
click at [143, 261] on div "LOA jusqu'au 31 octobre Utilisez cette opération pour communiquer sur les offre…" at bounding box center [138, 278] width 112 height 109
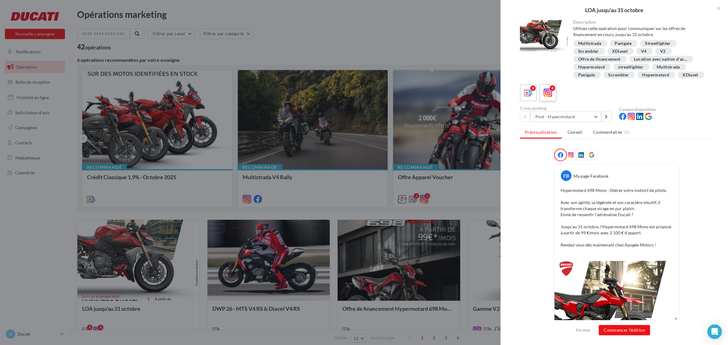
click at [551, 91] on div "8" at bounding box center [552, 88] width 5 height 5
click at [563, 122] on button "Story - Hypermotard" at bounding box center [565, 117] width 71 height 10
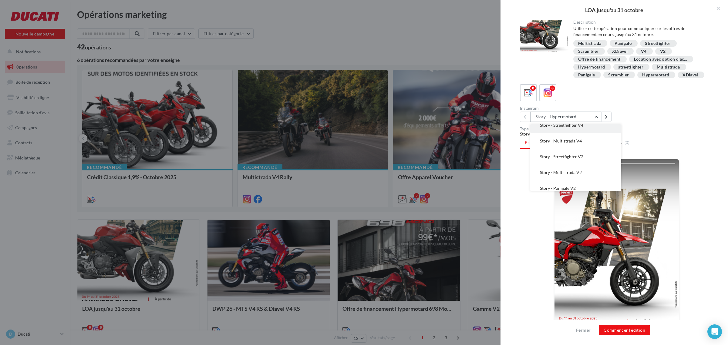
scroll to position [59, 0]
click at [580, 175] on button "Story - Panigale V2" at bounding box center [575, 168] width 91 height 16
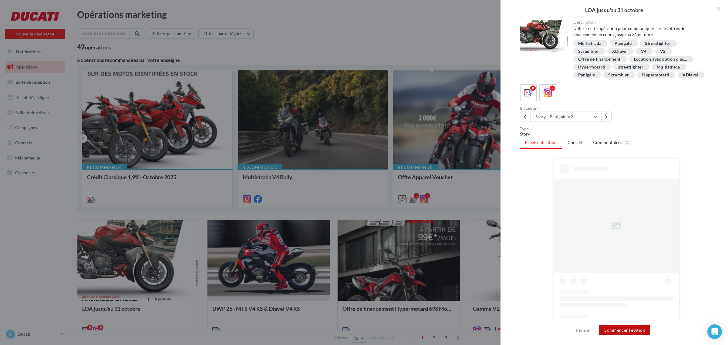
click at [618, 330] on button "Commencer l'édition" at bounding box center [624, 330] width 51 height 10
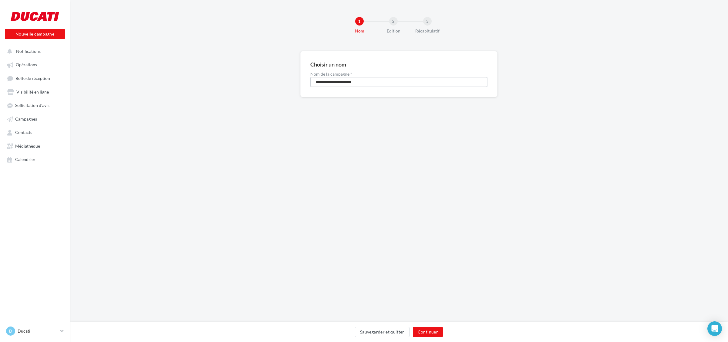
drag, startPoint x: 374, startPoint y: 81, endPoint x: 179, endPoint y: 81, distance: 194.8
click at [176, 81] on div "**********" at bounding box center [399, 84] width 658 height 66
click at [345, 81] on input "**********" at bounding box center [398, 82] width 177 height 10
click at [425, 86] on input "**********" at bounding box center [398, 82] width 177 height 10
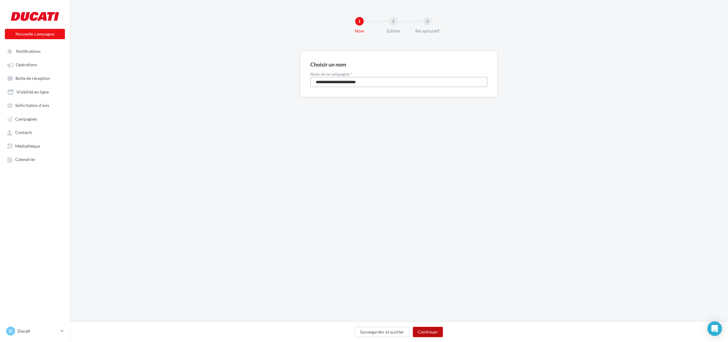
type input "**********"
click at [434, 330] on button "Continuer" at bounding box center [428, 331] width 30 height 10
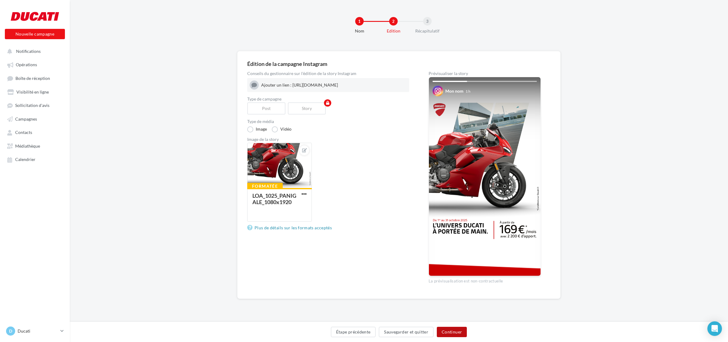
click at [455, 335] on button "Continuer" at bounding box center [452, 331] width 30 height 10
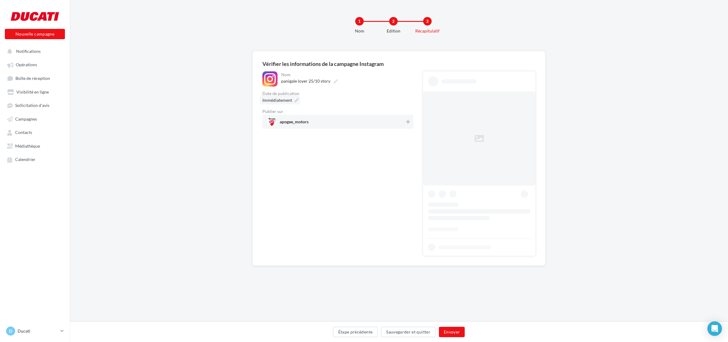
click at [290, 99] on span "Immédiatement" at bounding box center [277, 99] width 30 height 5
click at [321, 184] on td "25" at bounding box center [324, 181] width 34 height 11
click at [373, 123] on span "apogee_motors" at bounding box center [336, 121] width 138 height 9
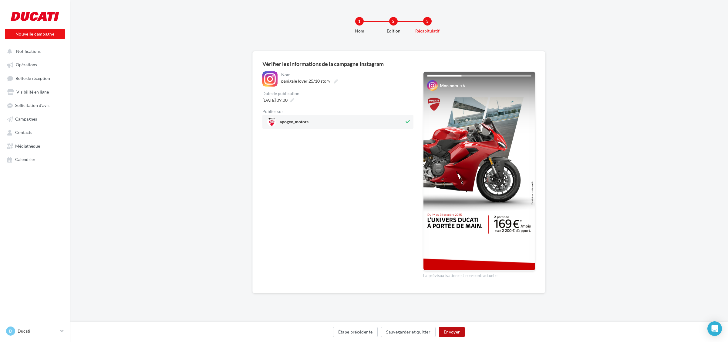
click at [461, 328] on button "Envoyer" at bounding box center [452, 331] width 26 height 10
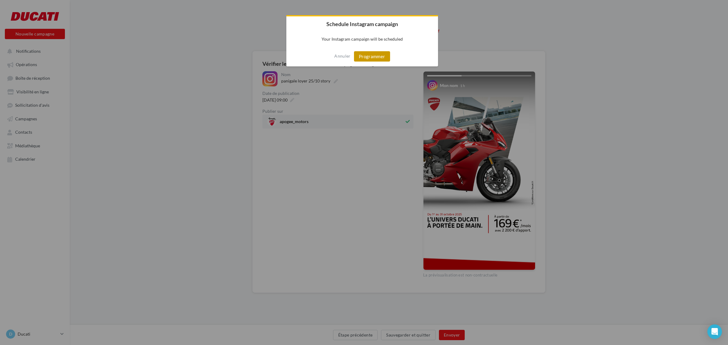
click at [370, 56] on button "Programmer" at bounding box center [372, 56] width 36 height 10
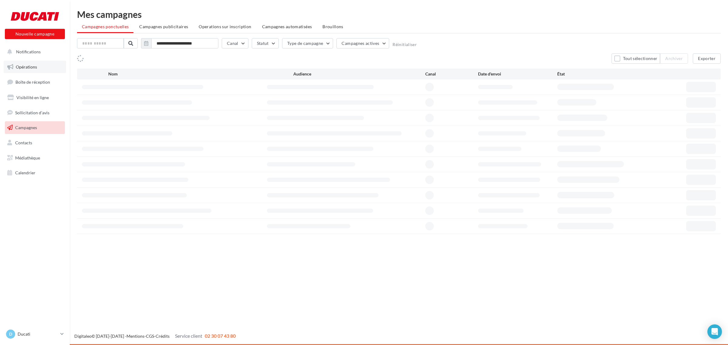
click at [24, 70] on link "Opérations" at bounding box center [35, 67] width 63 height 13
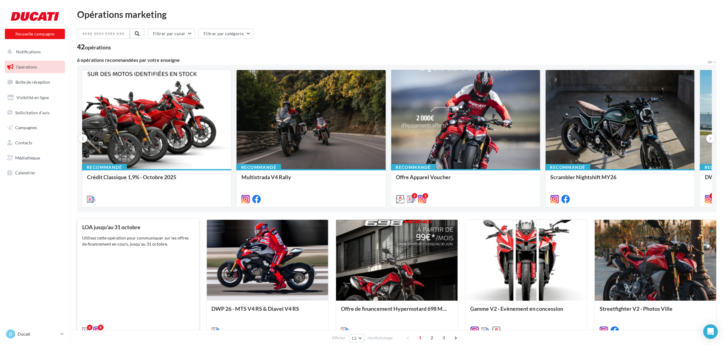
click at [169, 266] on div "LOA jusqu'au [DATE] Utilisez cette opération pour communiquer sur les offres de…" at bounding box center [138, 278] width 112 height 109
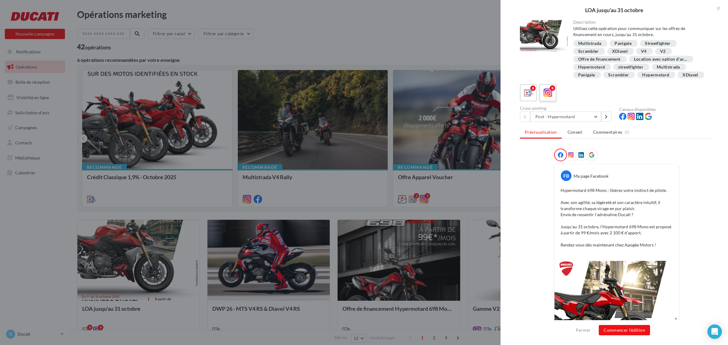
click at [548, 97] on icon at bounding box center [548, 93] width 9 height 9
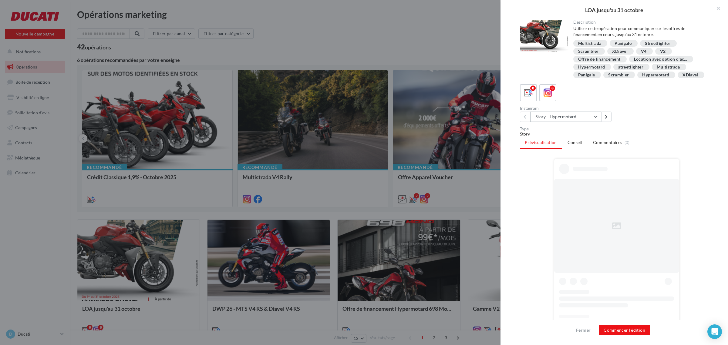
click at [579, 122] on button "Story - Hypermotard" at bounding box center [565, 117] width 71 height 10
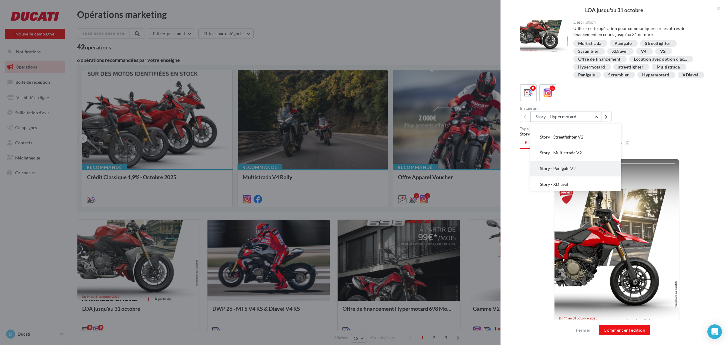
scroll to position [59, 0]
click at [582, 190] on button "Story - XDiavel" at bounding box center [575, 183] width 91 height 16
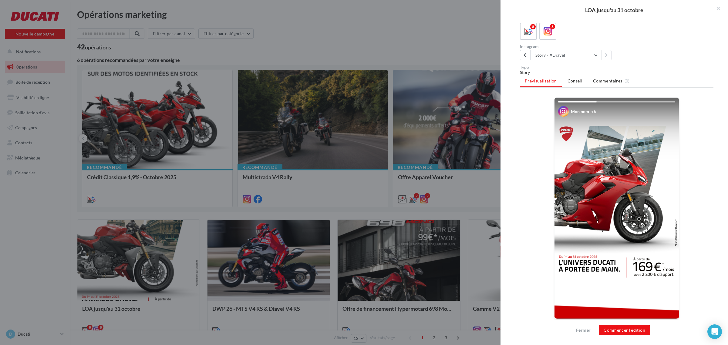
scroll to position [69, 0]
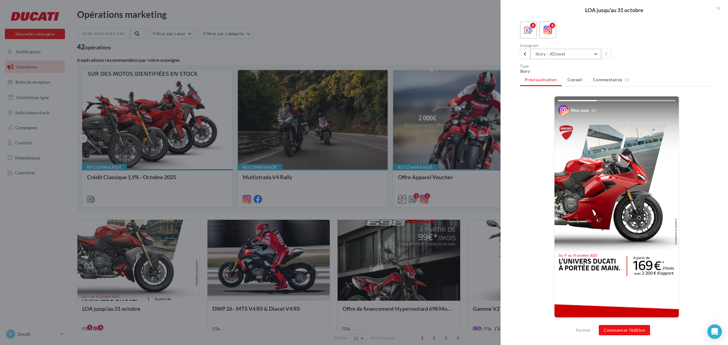
click at [562, 53] on button "Story - XDiavel" at bounding box center [565, 54] width 71 height 10
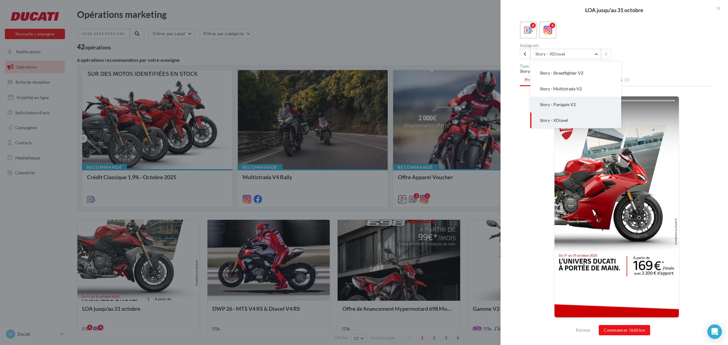
click at [566, 102] on span "Story - Panigale V2" at bounding box center [558, 104] width 36 height 5
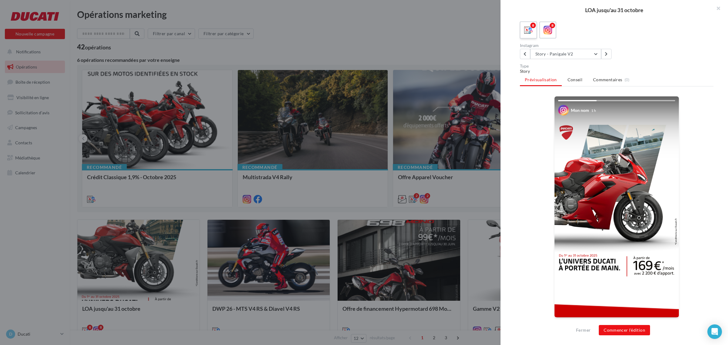
click at [524, 31] on icon at bounding box center [528, 30] width 9 height 9
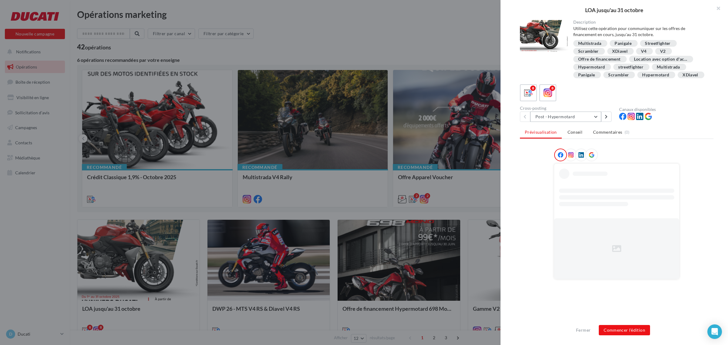
click at [583, 122] on button "Post - Hypermotard" at bounding box center [565, 117] width 71 height 10
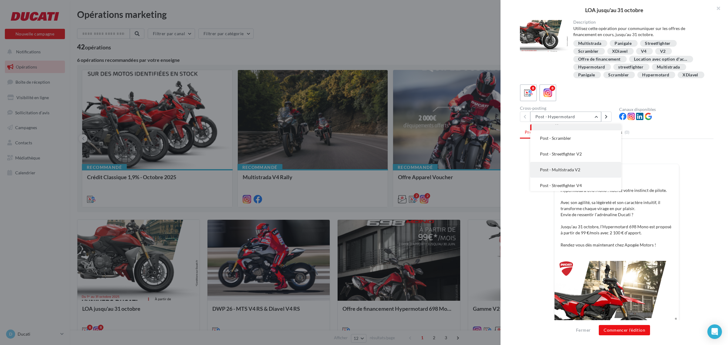
scroll to position [59, 0]
click at [575, 186] on span "Nouvelle campagne cross-posting" at bounding box center [571, 183] width 63 height 5
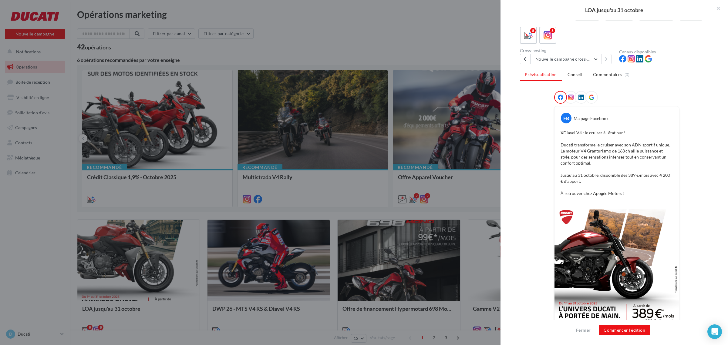
scroll to position [75, 0]
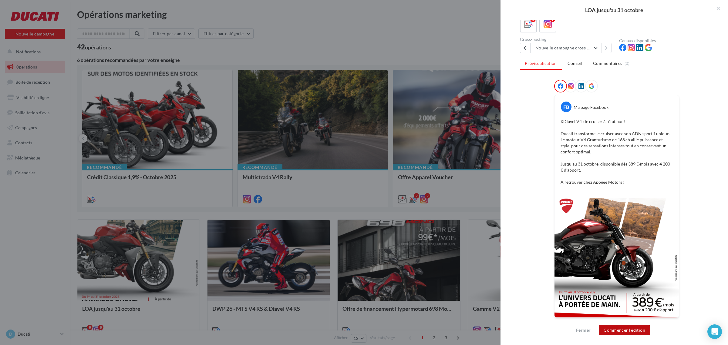
click at [617, 329] on button "Commencer l'édition" at bounding box center [624, 330] width 51 height 10
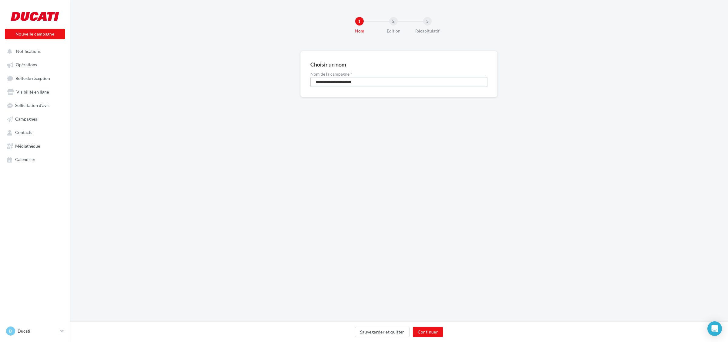
drag, startPoint x: 386, startPoint y: 82, endPoint x: 149, endPoint y: 78, distance: 237.0
click at [79, 78] on div "**********" at bounding box center [399, 84] width 658 height 66
type input "**********"
click at [423, 333] on button "Continuer" at bounding box center [428, 331] width 30 height 10
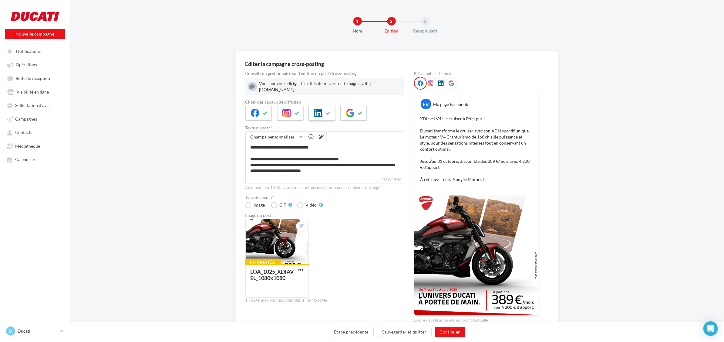
click at [328, 112] on icon at bounding box center [328, 113] width 5 height 4
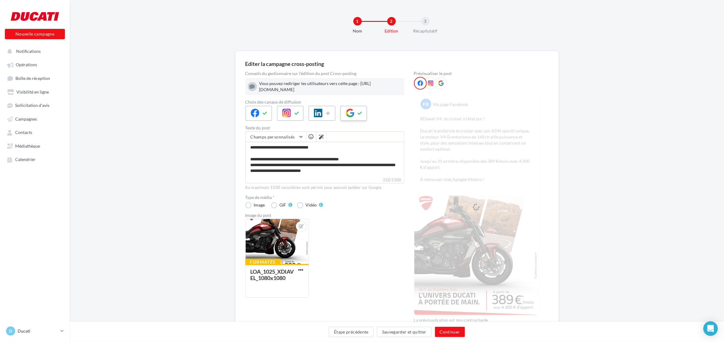
click at [354, 113] on div at bounding box center [353, 113] width 27 height 15
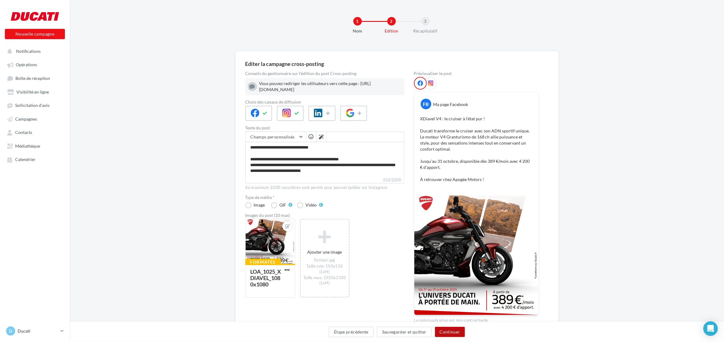
click at [457, 333] on button "Continuer" at bounding box center [450, 331] width 30 height 10
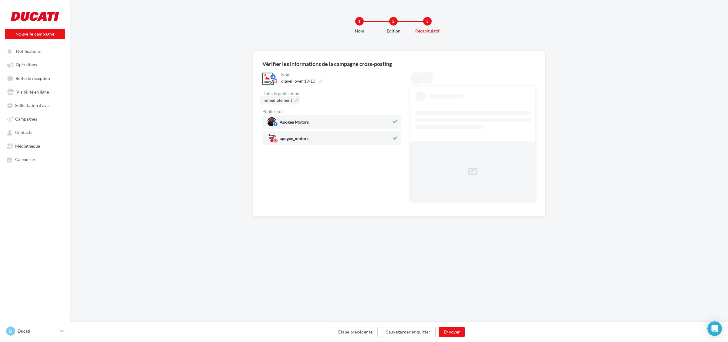
click at [298, 99] on icon at bounding box center [297, 100] width 4 height 4
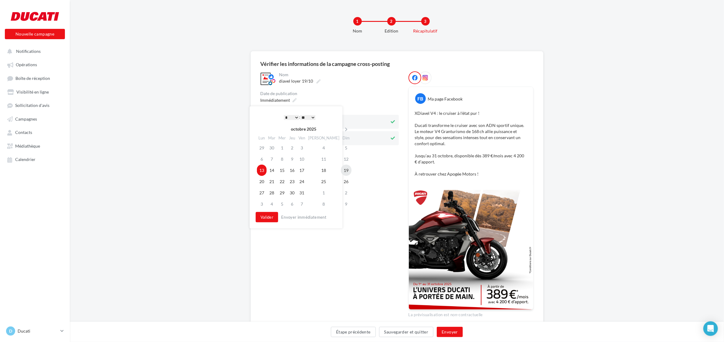
click at [341, 172] on td "19" at bounding box center [346, 169] width 11 height 11
click at [292, 116] on select "* * * * * * * * * * ** ** ** ** ** ** ** ** ** ** ** ** ** **" at bounding box center [289, 117] width 15 height 5
click at [267, 215] on button "Valider" at bounding box center [265, 217] width 22 height 10
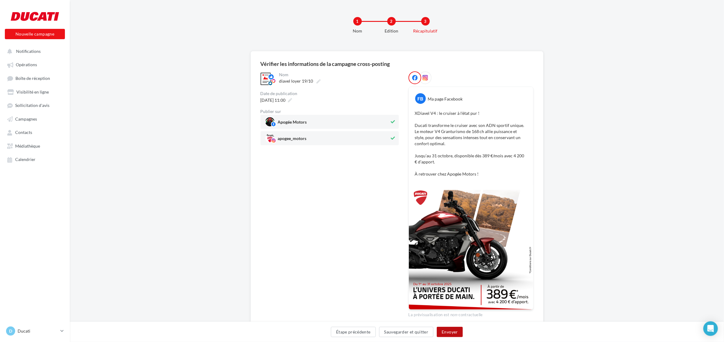
click at [451, 330] on button "Envoyer" at bounding box center [450, 331] width 26 height 10
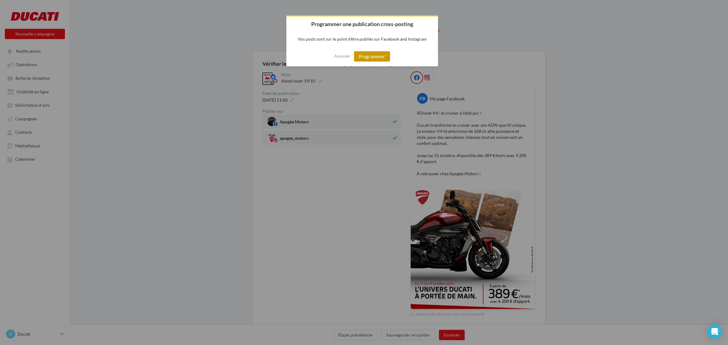
click at [380, 58] on button "Programmer" at bounding box center [372, 56] width 36 height 10
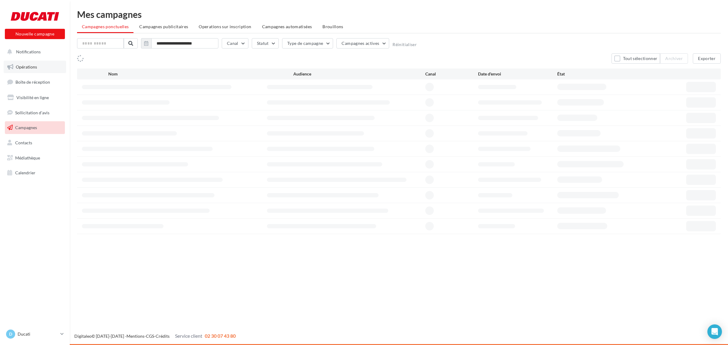
click at [30, 65] on span "Opérations" at bounding box center [26, 66] width 21 height 5
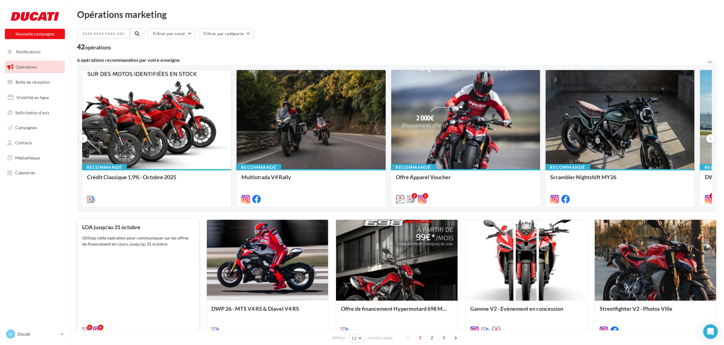
click at [158, 312] on div "LOA jusqu'au [DATE] Utilisez cette opération pour communiquer sur les offres de…" at bounding box center [138, 278] width 112 height 109
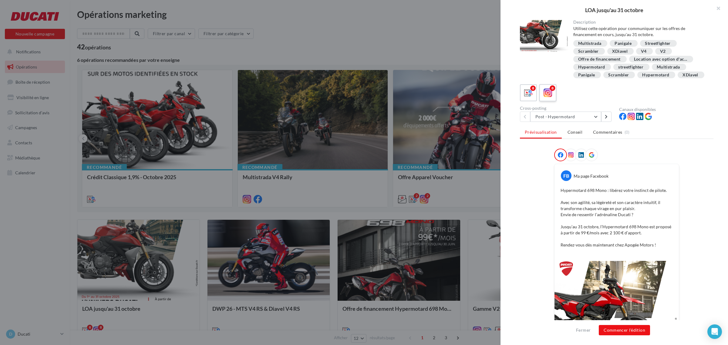
click at [551, 97] on icon at bounding box center [548, 93] width 9 height 9
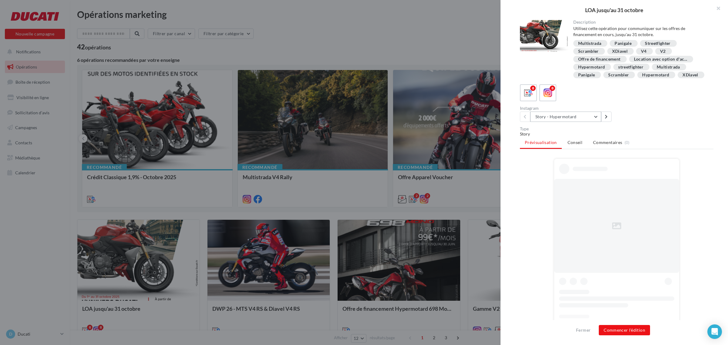
click at [558, 122] on button "Story - Hypermotard" at bounding box center [565, 117] width 71 height 10
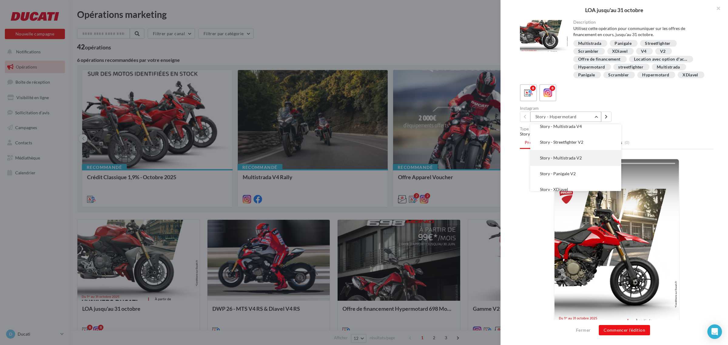
scroll to position [59, 0]
click at [586, 185] on button "Story - XDiavel" at bounding box center [575, 183] width 91 height 16
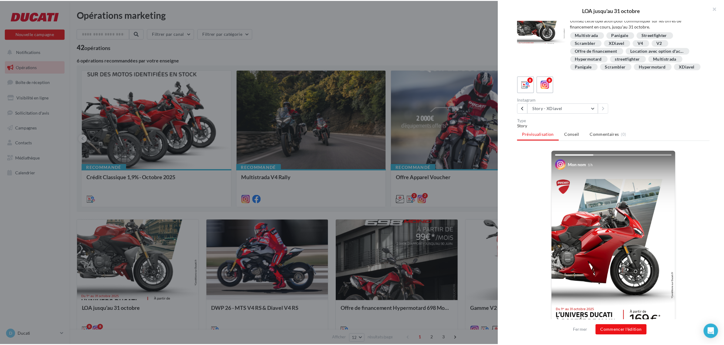
scroll to position [0, 0]
